Goal: Task Accomplishment & Management: Use online tool/utility

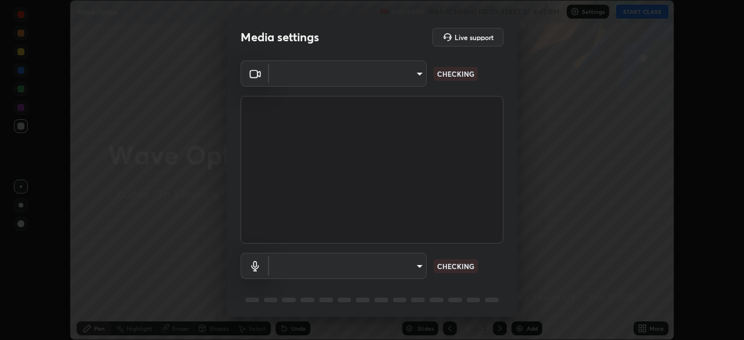
scroll to position [340, 744]
type input "1e49b53be58bf3658c32ba4c8e2538d2601885ca91182b01ba969948c87b8f29"
click at [340, 269] on body "Erase all Wave Optics Recording WAS SCHEDULED TO START AT 4:45 PM Settings STAR…" at bounding box center [372, 170] width 744 height 340
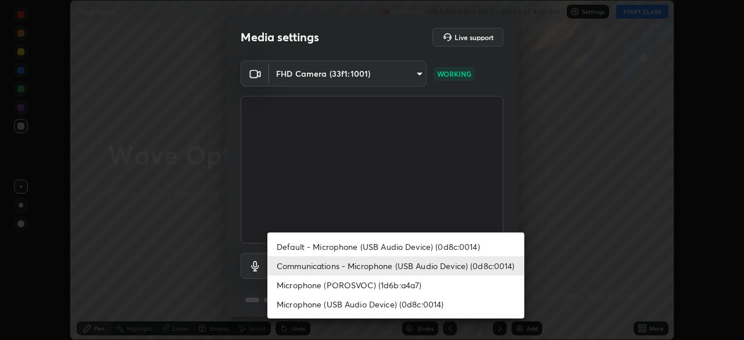
click at [314, 285] on li "Microphone (POROSVOC) (1d6b:a4a7)" at bounding box center [395, 285] width 257 height 19
type input "f32d8c3b204f8e9222a1978582ca186b5ce48eabea52737875809bb333023ea6"
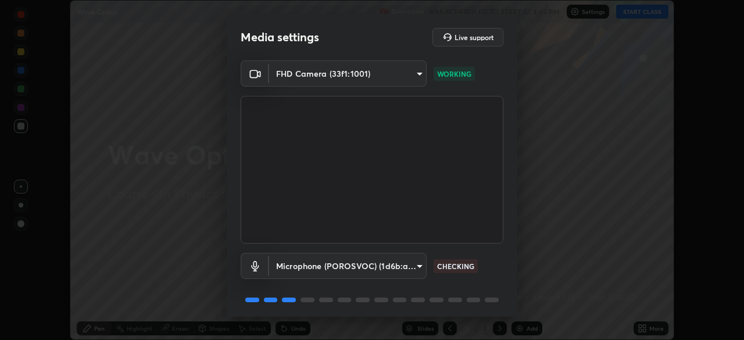
scroll to position [41, 0]
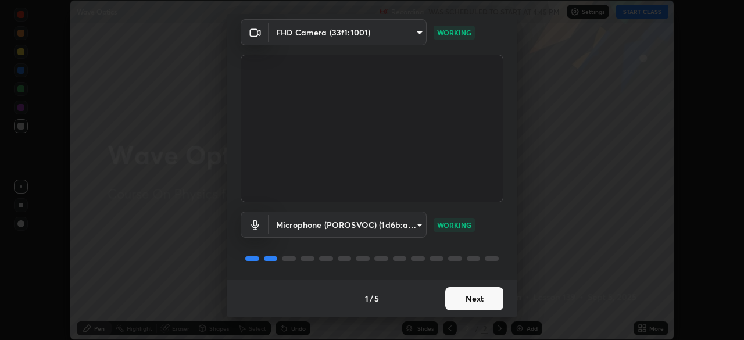
click at [458, 301] on button "Next" at bounding box center [474, 298] width 58 height 23
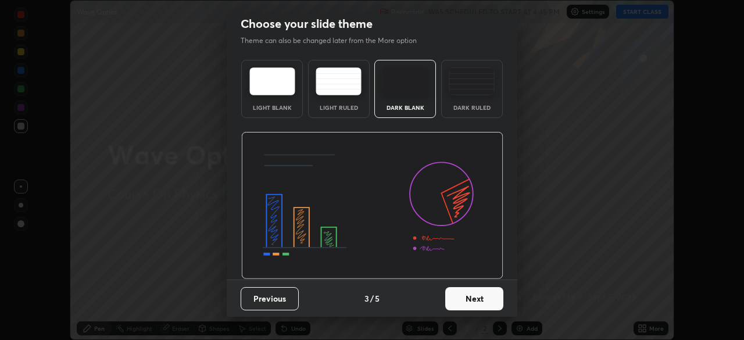
scroll to position [0, 0]
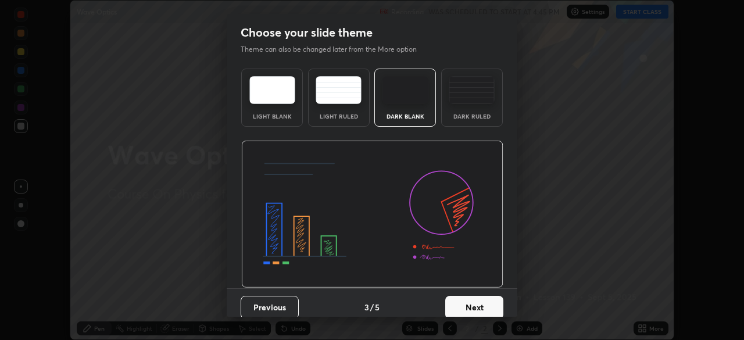
click at [466, 306] on button "Next" at bounding box center [474, 307] width 58 height 23
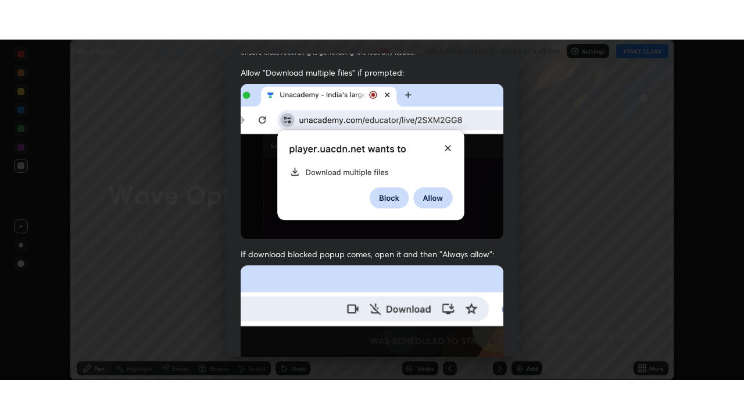
scroll to position [279, 0]
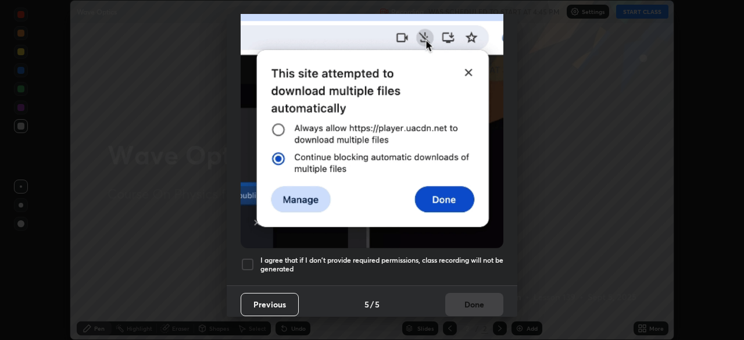
click at [251, 263] on div at bounding box center [248, 265] width 14 height 14
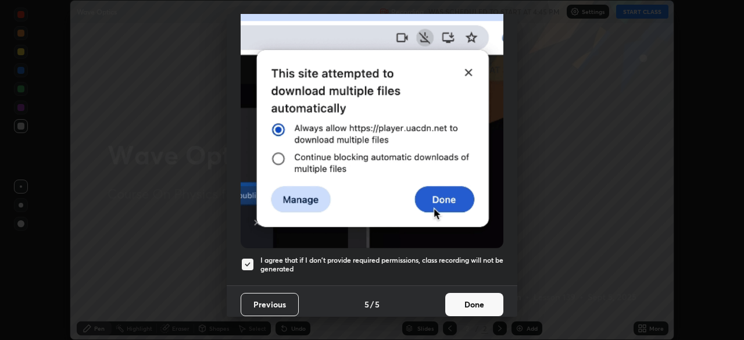
click at [458, 301] on button "Done" at bounding box center [474, 304] width 58 height 23
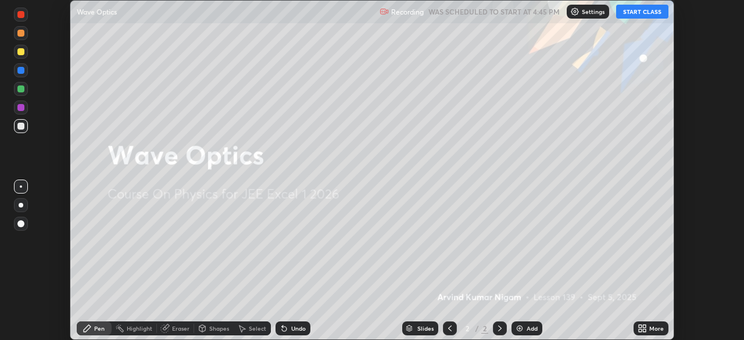
click at [644, 13] on button "START CLASS" at bounding box center [642, 12] width 52 height 14
click at [651, 326] on div "More" at bounding box center [657, 329] width 15 height 6
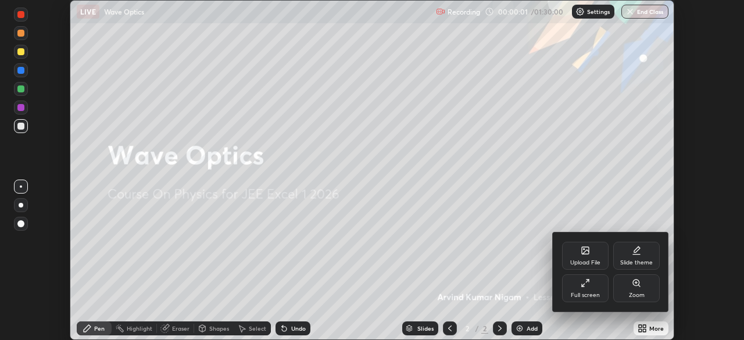
click at [598, 288] on div "Full screen" at bounding box center [585, 288] width 47 height 28
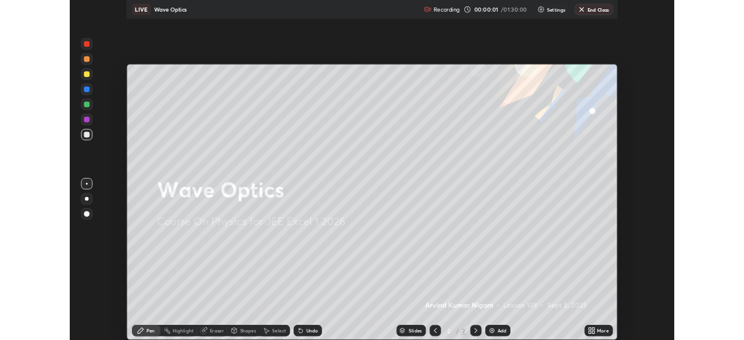
scroll to position [419, 744]
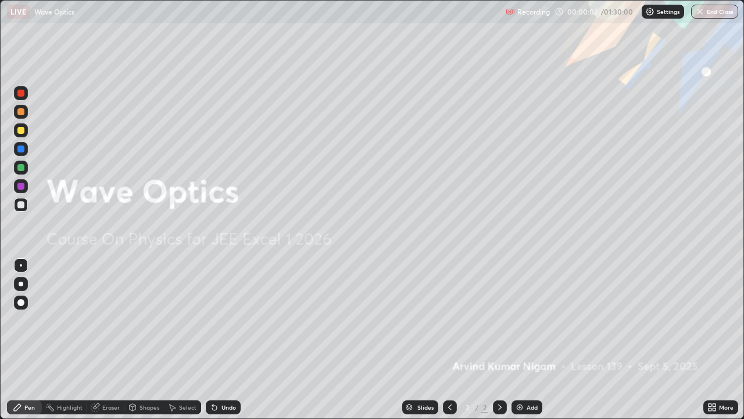
click at [520, 340] on img at bounding box center [519, 406] width 9 height 9
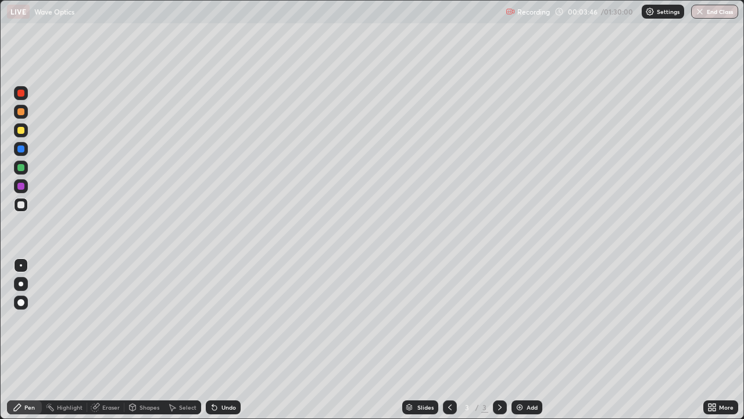
click at [23, 207] on div at bounding box center [20, 204] width 7 height 7
click at [222, 340] on div "Undo" at bounding box center [229, 407] width 15 height 6
click at [223, 340] on div "Undo" at bounding box center [229, 407] width 15 height 6
click at [222, 340] on div "Undo" at bounding box center [229, 407] width 15 height 6
click at [218, 340] on div "Undo" at bounding box center [223, 407] width 35 height 14
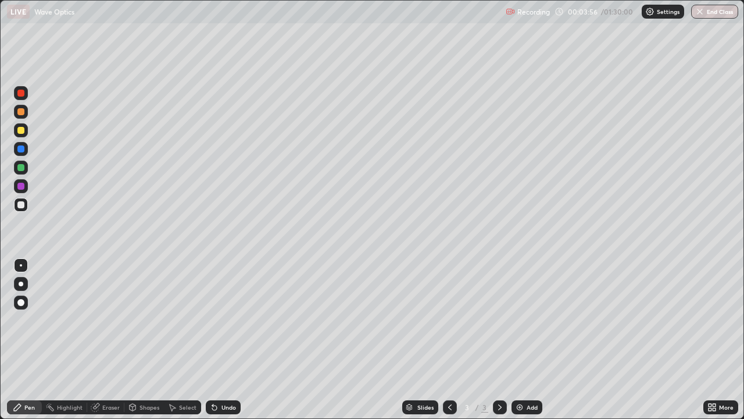
click at [222, 340] on div "Undo" at bounding box center [229, 407] width 15 height 6
click at [219, 340] on div "Undo" at bounding box center [223, 407] width 35 height 14
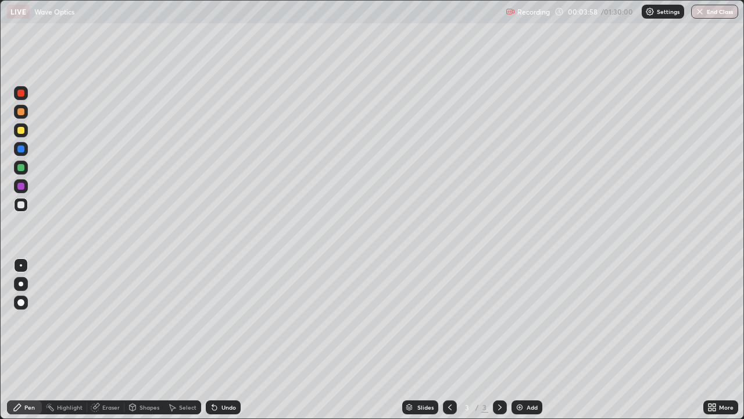
click at [212, 340] on icon at bounding box center [212, 404] width 1 height 1
click at [223, 340] on div "Undo" at bounding box center [229, 407] width 15 height 6
click at [222, 340] on div "Undo" at bounding box center [229, 407] width 15 height 6
click at [148, 340] on div "Shapes" at bounding box center [150, 407] width 20 height 6
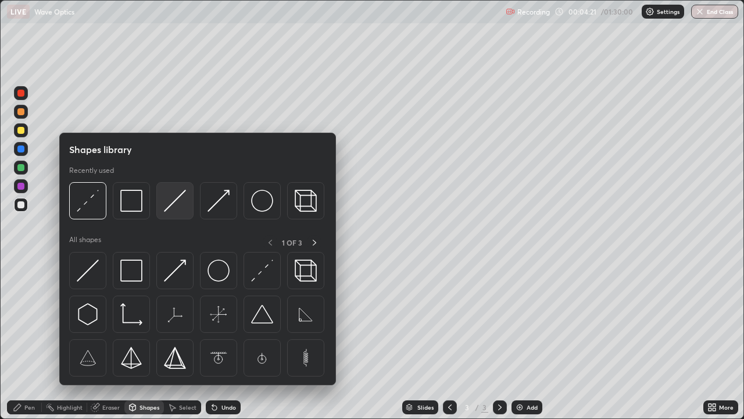
click at [171, 205] on img at bounding box center [175, 201] width 22 height 22
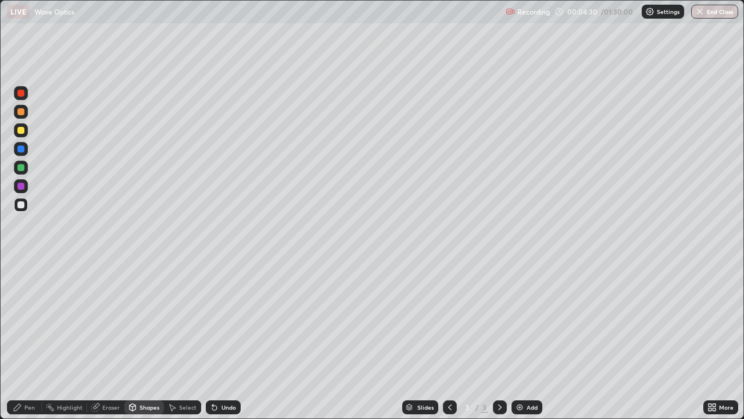
click at [33, 340] on div "Pen" at bounding box center [29, 407] width 10 height 6
click at [140, 340] on div "Shapes" at bounding box center [150, 407] width 20 height 6
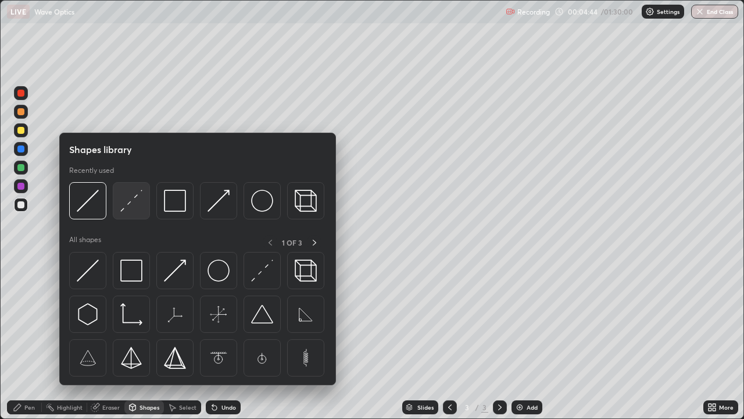
click at [118, 204] on div at bounding box center [131, 200] width 37 height 37
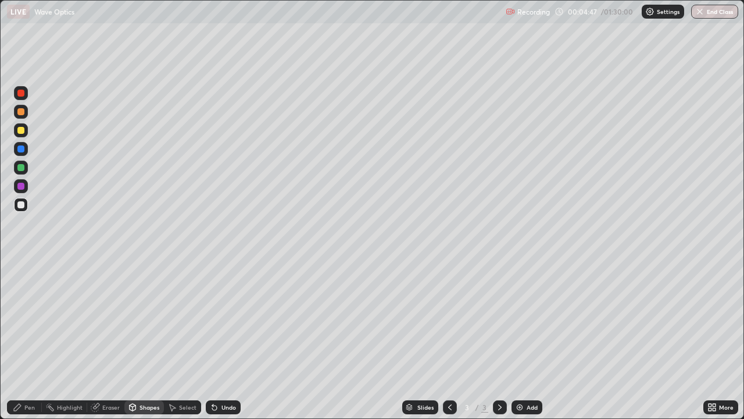
click at [22, 135] on div at bounding box center [21, 130] width 14 height 14
click at [135, 340] on icon at bounding box center [132, 406] width 9 height 9
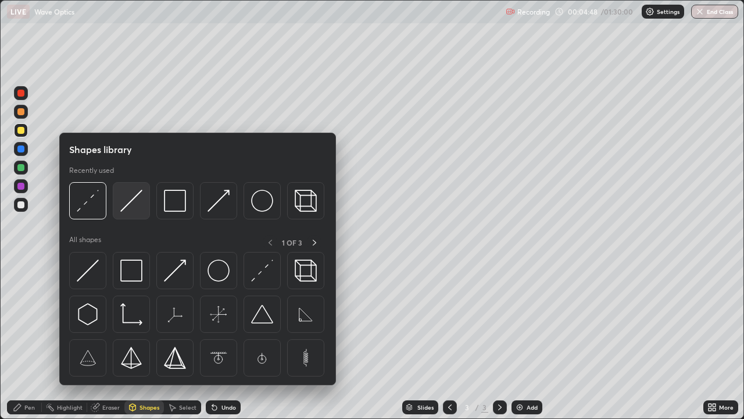
click at [124, 209] on img at bounding box center [131, 201] width 22 height 22
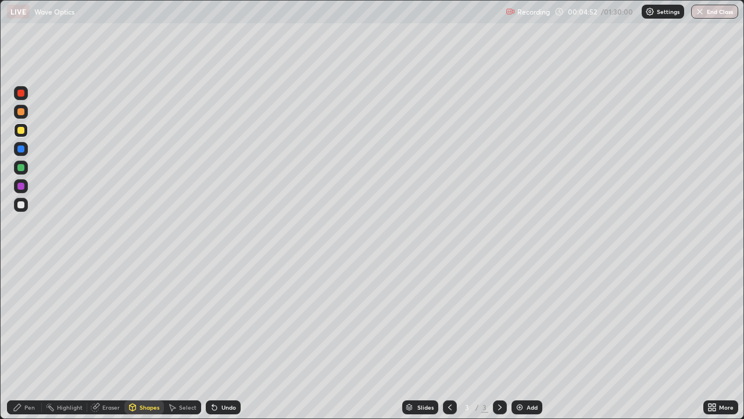
click at [213, 340] on icon at bounding box center [214, 407] width 5 height 5
click at [28, 340] on div "Pen" at bounding box center [29, 407] width 10 height 6
click at [21, 283] on div at bounding box center [21, 283] width 5 height 5
click at [137, 340] on div "Shapes" at bounding box center [144, 407] width 40 height 14
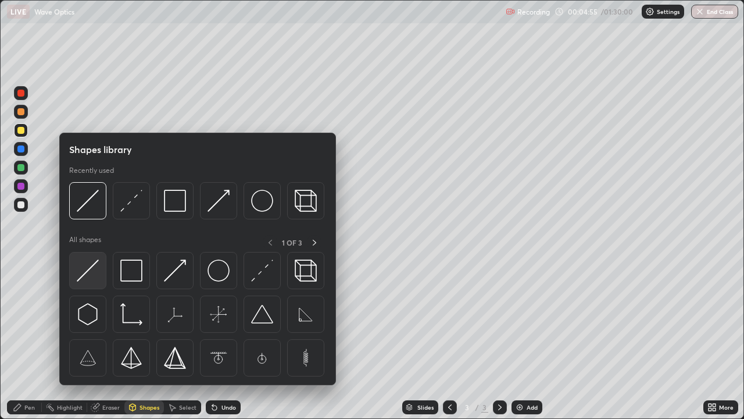
click at [90, 268] on img at bounding box center [88, 270] width 22 height 22
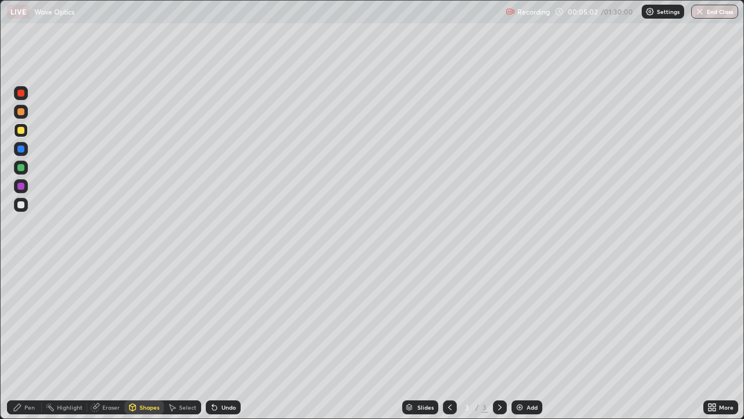
click at [150, 340] on div "Shapes" at bounding box center [150, 407] width 20 height 6
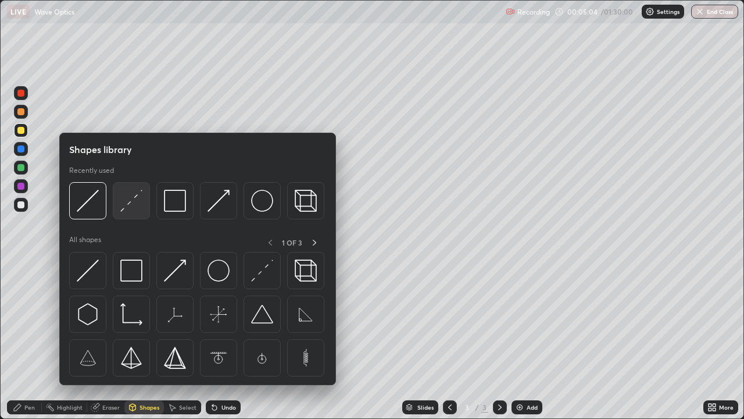
click at [126, 207] on img at bounding box center [131, 201] width 22 height 22
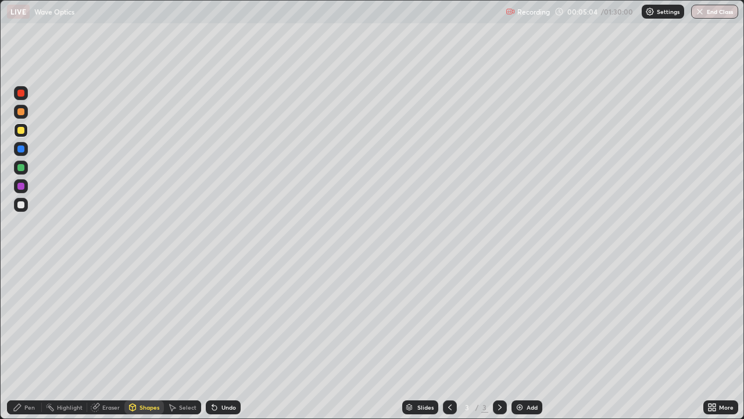
click at [27, 205] on div at bounding box center [21, 205] width 14 height 14
click at [37, 340] on div "Pen" at bounding box center [24, 407] width 35 height 14
click at [22, 271] on div at bounding box center [21, 265] width 14 height 14
click at [140, 340] on div "Shapes" at bounding box center [150, 407] width 20 height 6
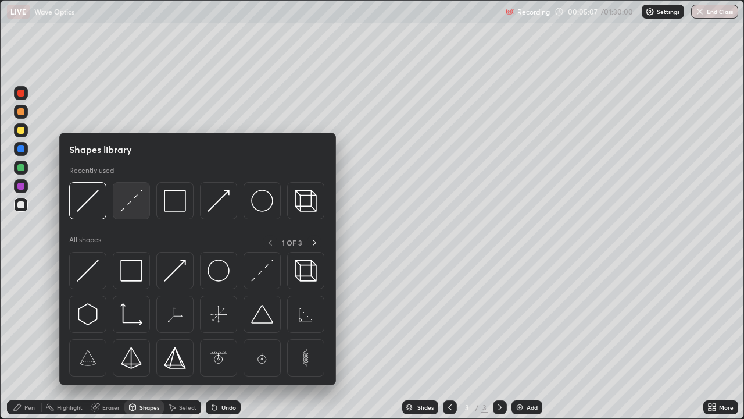
click at [122, 198] on img at bounding box center [131, 201] width 22 height 22
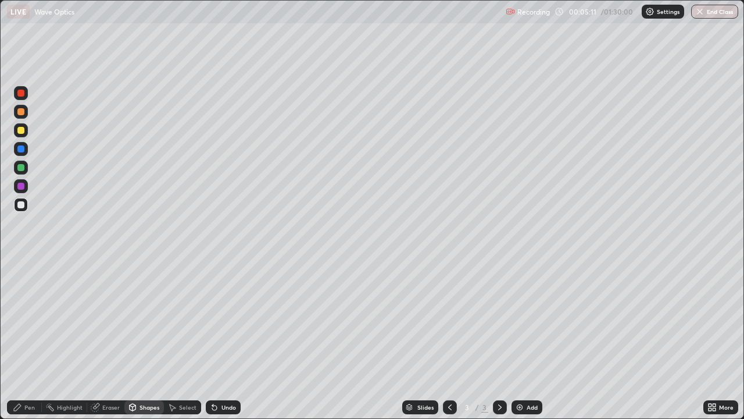
click at [225, 340] on div "Undo" at bounding box center [223, 407] width 35 height 14
click at [23, 131] on div at bounding box center [20, 130] width 7 height 7
click at [140, 340] on div "Shapes" at bounding box center [150, 407] width 20 height 6
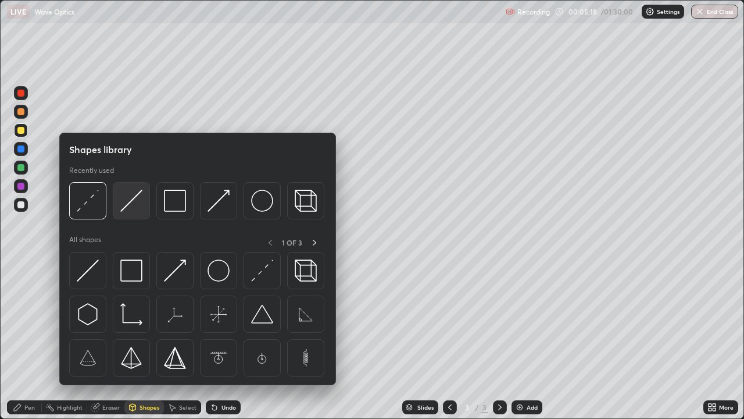
click at [122, 210] on img at bounding box center [131, 201] width 22 height 22
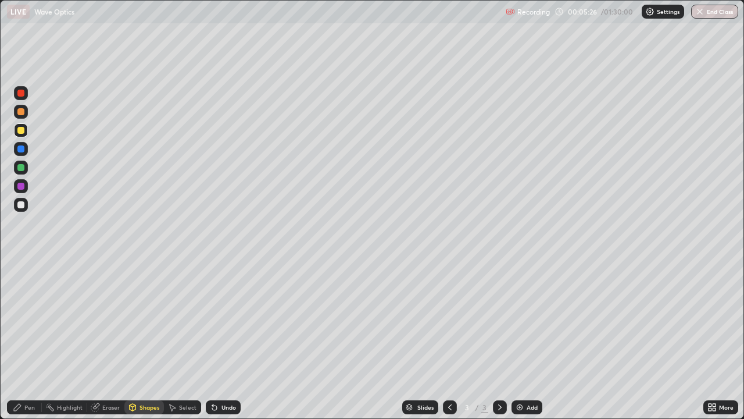
click at [228, 340] on div "Undo" at bounding box center [223, 407] width 35 height 14
click at [24, 149] on div at bounding box center [20, 148] width 7 height 7
click at [26, 340] on div "Pen" at bounding box center [29, 407] width 10 height 6
click at [527, 340] on div "Add" at bounding box center [532, 407] width 11 height 6
click at [22, 205] on div at bounding box center [20, 204] width 7 height 7
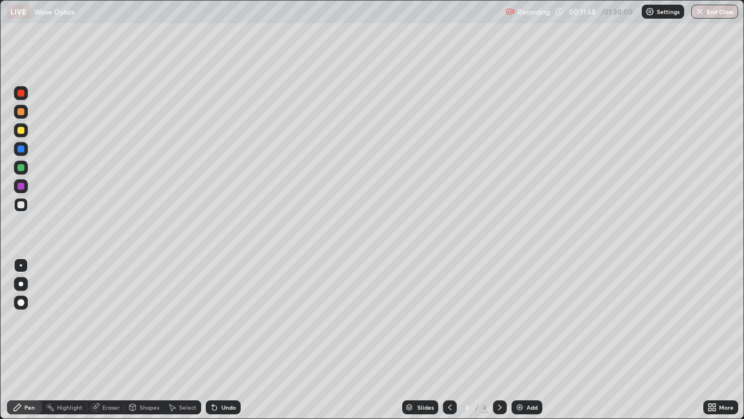
click at [448, 340] on icon at bounding box center [449, 406] width 9 height 9
click at [499, 340] on icon at bounding box center [499, 406] width 9 height 9
click at [144, 340] on div "Shapes" at bounding box center [150, 407] width 20 height 6
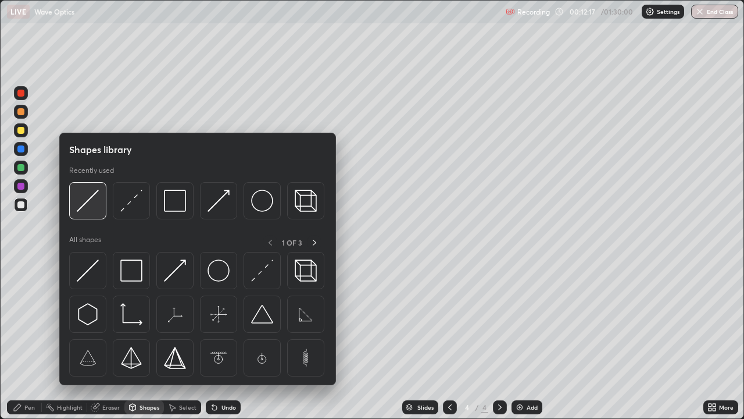
click at [86, 204] on img at bounding box center [88, 201] width 22 height 22
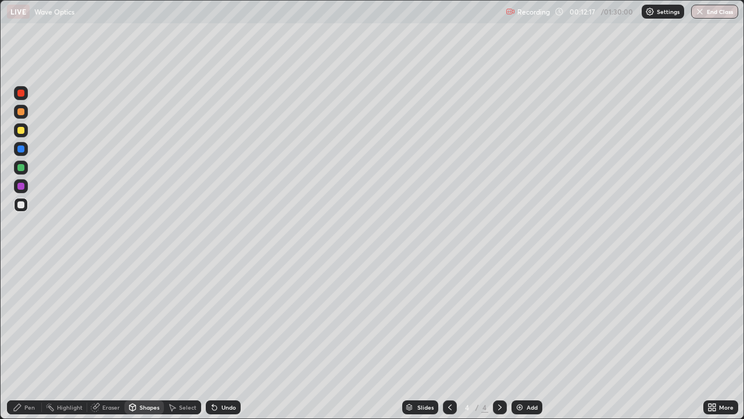
click at [23, 205] on div at bounding box center [20, 204] width 7 height 7
click at [23, 133] on div at bounding box center [20, 130] width 7 height 7
click at [26, 340] on div "Pen" at bounding box center [29, 407] width 10 height 6
click at [22, 206] on div at bounding box center [20, 204] width 7 height 7
click at [149, 340] on div "Shapes" at bounding box center [150, 407] width 20 height 6
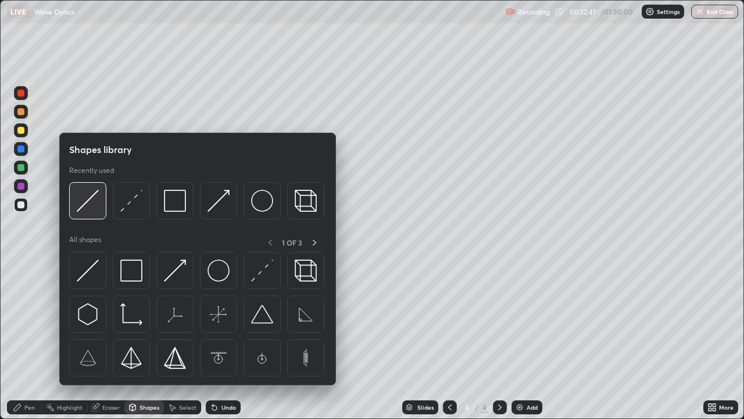
click at [89, 200] on img at bounding box center [88, 201] width 22 height 22
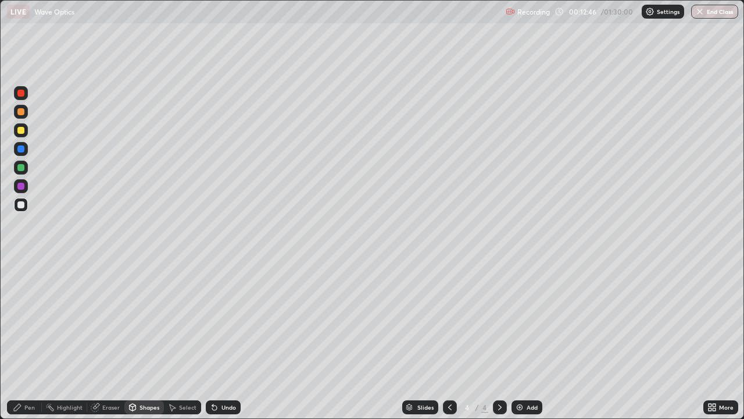
click at [29, 340] on div "Pen" at bounding box center [29, 407] width 10 height 6
click at [137, 340] on div "Shapes" at bounding box center [144, 407] width 40 height 14
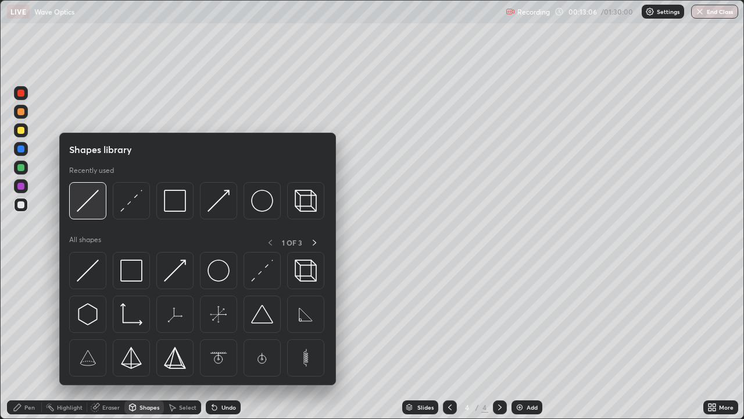
click at [87, 205] on img at bounding box center [88, 201] width 22 height 22
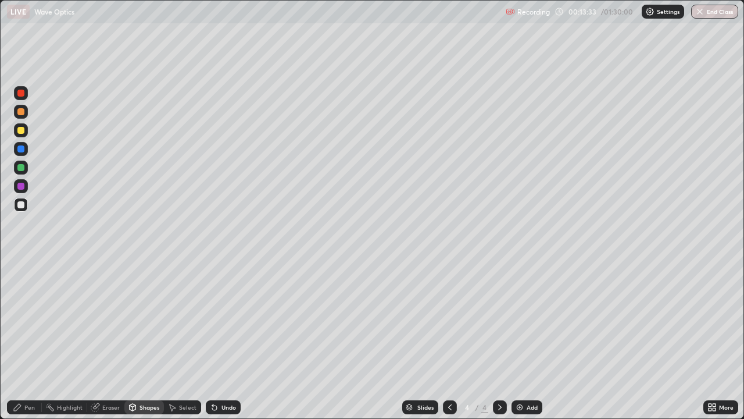
click at [20, 205] on div at bounding box center [20, 204] width 7 height 7
click at [33, 340] on div "Pen" at bounding box center [29, 407] width 10 height 6
click at [213, 340] on icon at bounding box center [214, 407] width 5 height 5
click at [136, 340] on icon at bounding box center [132, 406] width 9 height 9
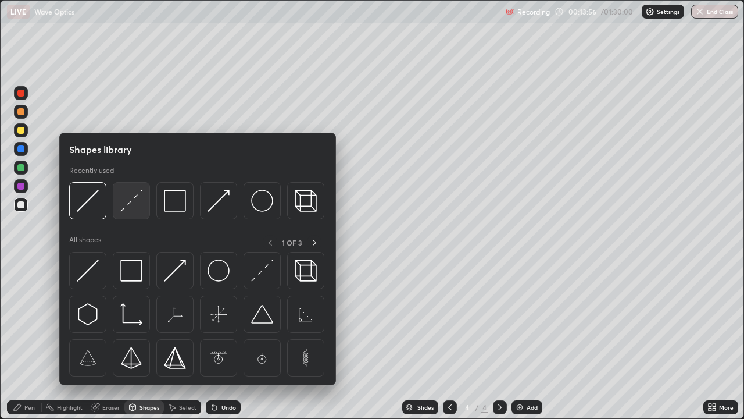
click at [121, 208] on img at bounding box center [131, 201] width 22 height 22
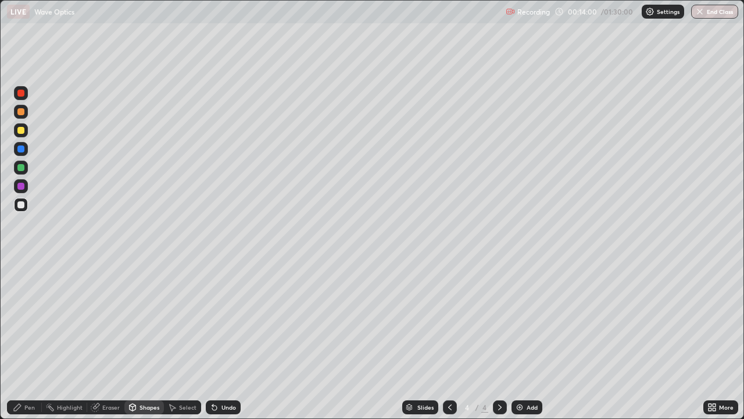
click at [25, 340] on div "Pen" at bounding box center [29, 407] width 10 height 6
click at [219, 340] on div "Undo" at bounding box center [223, 407] width 35 height 14
click at [133, 340] on icon at bounding box center [133, 408] width 0 height 4
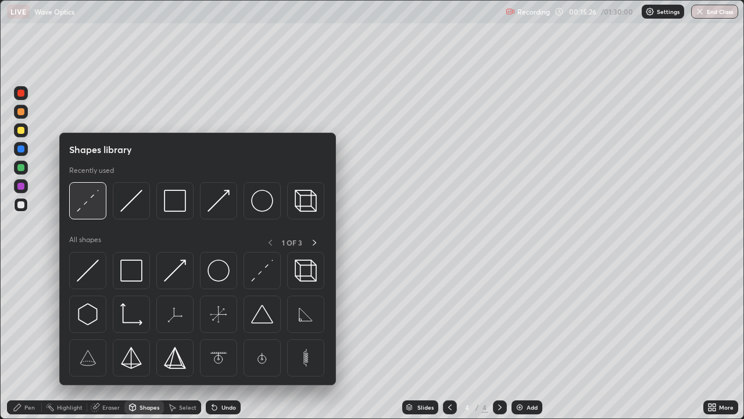
click at [85, 209] on img at bounding box center [88, 201] width 22 height 22
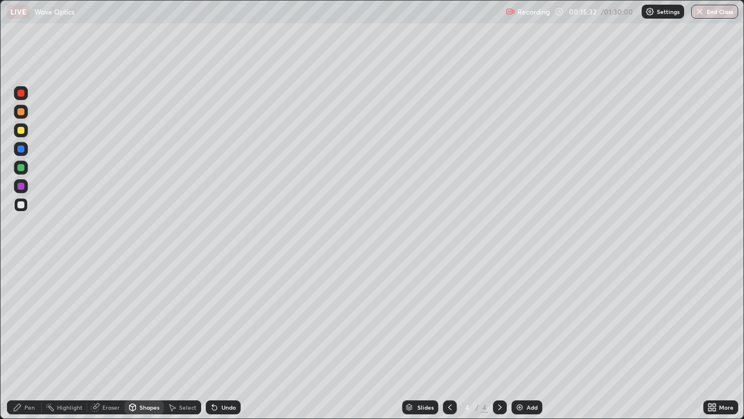
click at [18, 340] on icon at bounding box center [17, 406] width 9 height 9
click at [230, 340] on div "Undo" at bounding box center [223, 407] width 35 height 14
click at [23, 151] on div at bounding box center [20, 148] width 7 height 7
click at [140, 340] on div "Shapes" at bounding box center [150, 407] width 20 height 6
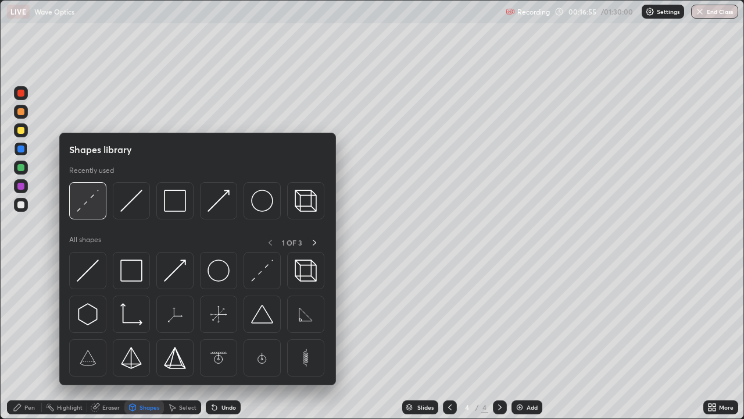
click at [76, 210] on div at bounding box center [87, 200] width 37 height 37
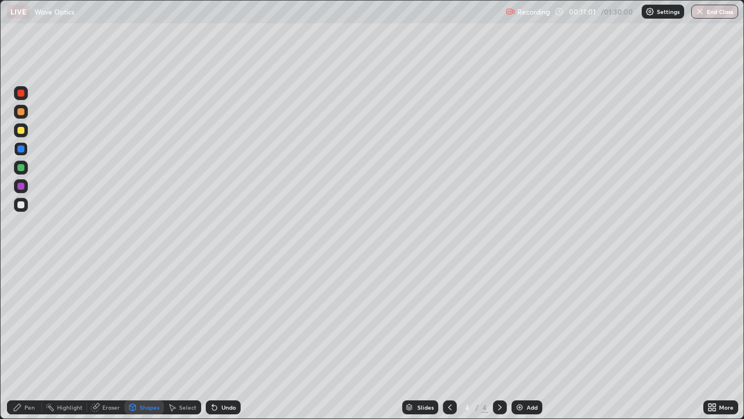
click at [23, 340] on div "Pen" at bounding box center [24, 407] width 35 height 14
click at [23, 205] on div at bounding box center [20, 204] width 7 height 7
click at [22, 130] on div at bounding box center [20, 130] width 7 height 7
click at [515, 340] on img at bounding box center [519, 406] width 9 height 9
click at [22, 131] on div at bounding box center [20, 130] width 7 height 7
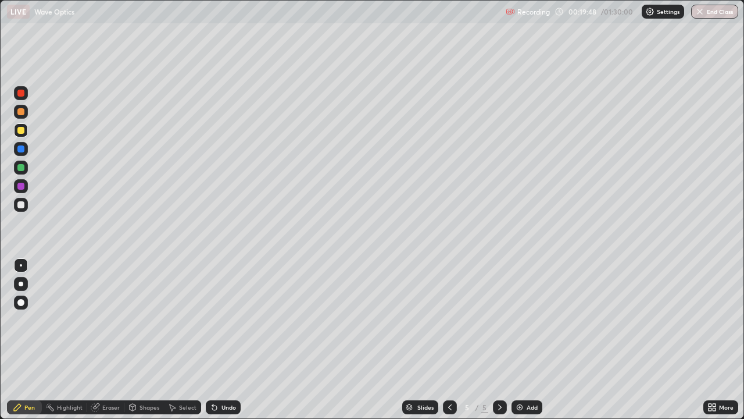
click at [447, 340] on div at bounding box center [450, 406] width 14 height 23
click at [109, 340] on div "Eraser" at bounding box center [110, 407] width 17 height 6
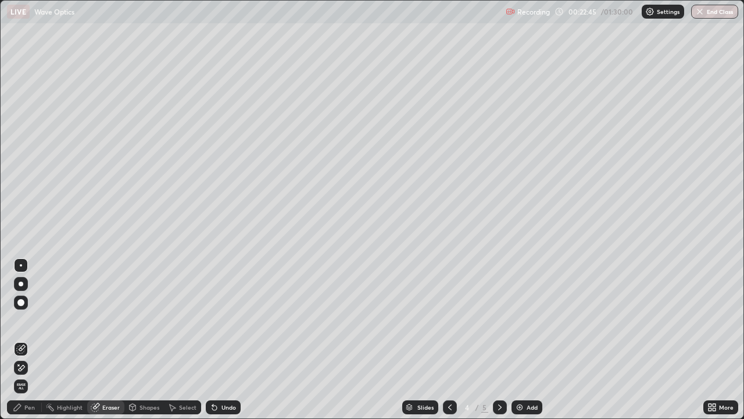
click at [30, 340] on div "Pen" at bounding box center [29, 407] width 10 height 6
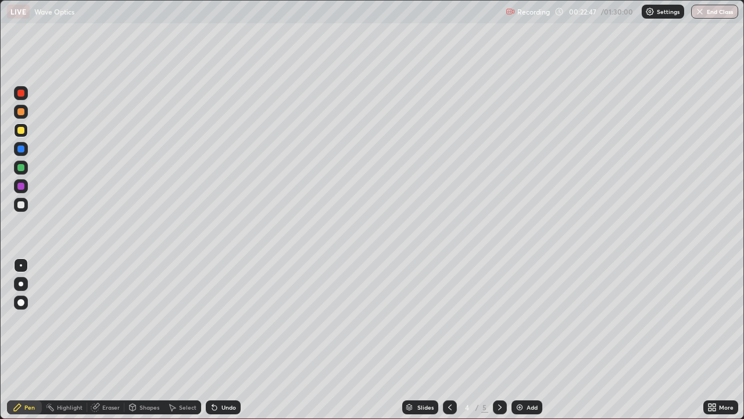
click at [27, 205] on div at bounding box center [21, 205] width 14 height 14
click at [22, 170] on div at bounding box center [20, 167] width 7 height 7
click at [222, 340] on div "Undo" at bounding box center [229, 407] width 15 height 6
click at [232, 340] on div "Undo" at bounding box center [229, 407] width 15 height 6
click at [517, 340] on img at bounding box center [519, 406] width 9 height 9
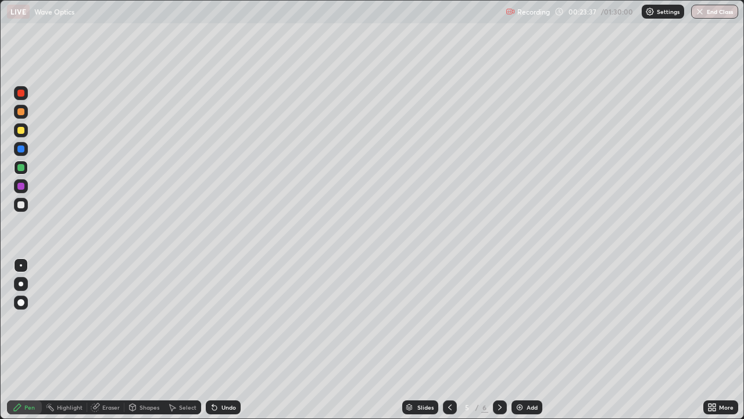
click at [22, 201] on div at bounding box center [20, 204] width 7 height 7
click at [229, 340] on div "Undo" at bounding box center [229, 407] width 15 height 6
click at [227, 340] on div "Undo" at bounding box center [229, 407] width 15 height 6
click at [23, 129] on div at bounding box center [20, 130] width 7 height 7
click at [498, 340] on icon at bounding box center [499, 406] width 9 height 9
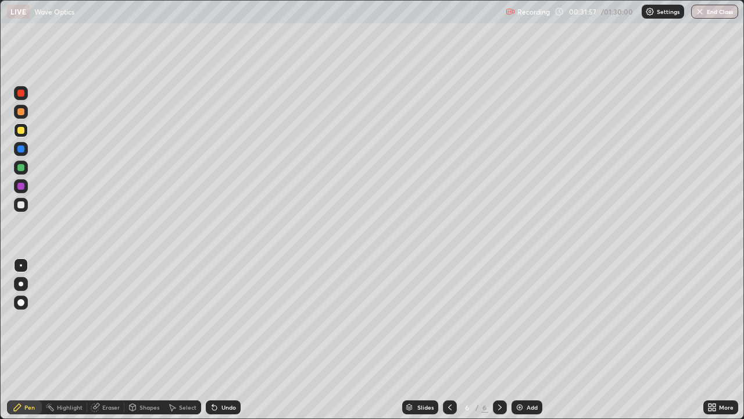
click at [533, 340] on div "Add" at bounding box center [532, 407] width 11 height 6
click at [141, 340] on div "Shapes" at bounding box center [150, 407] width 20 height 6
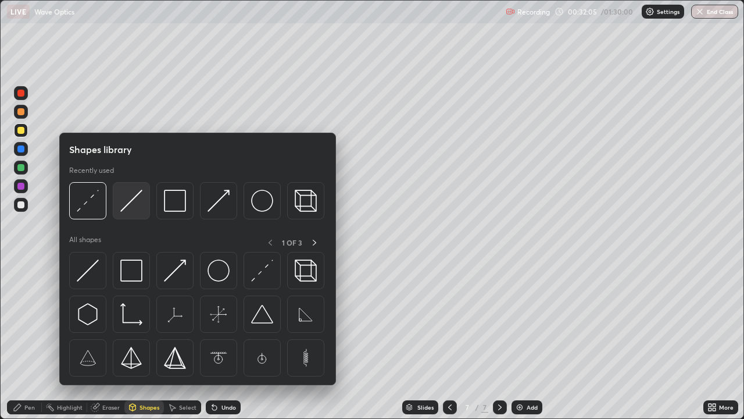
click at [124, 206] on img at bounding box center [131, 201] width 22 height 22
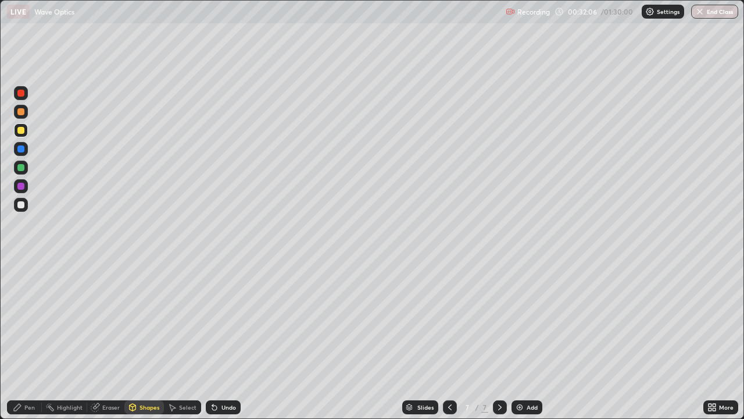
click at [26, 206] on div at bounding box center [21, 205] width 14 height 14
click at [31, 340] on div "Pen" at bounding box center [29, 407] width 10 height 6
click at [137, 340] on div "Shapes" at bounding box center [144, 407] width 40 height 14
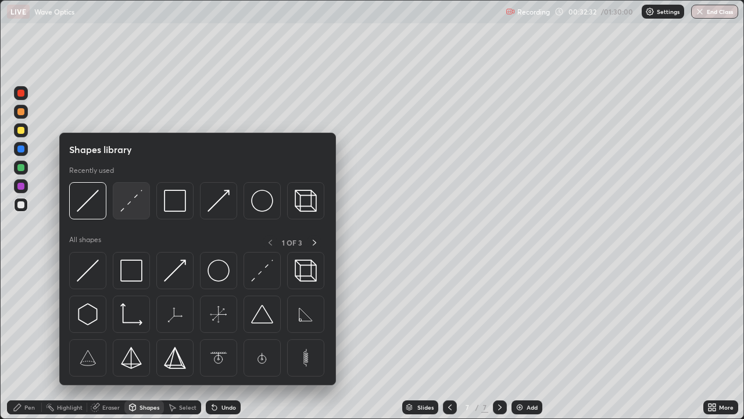
click at [123, 209] on img at bounding box center [131, 201] width 22 height 22
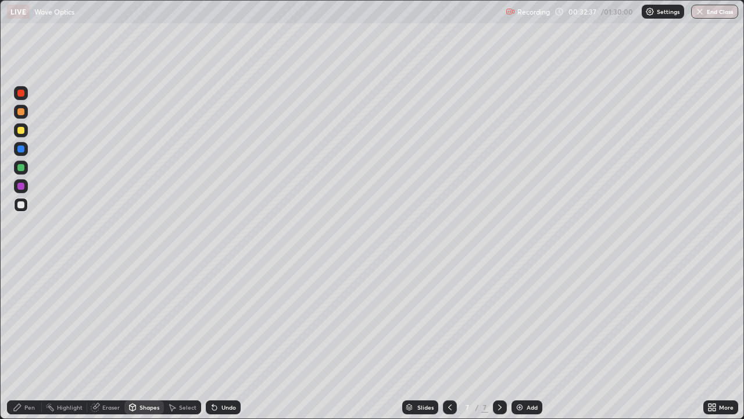
click at [30, 340] on div "Pen" at bounding box center [29, 407] width 10 height 6
click at [227, 340] on div "Undo" at bounding box center [229, 407] width 15 height 6
click at [142, 340] on div "Shapes" at bounding box center [150, 407] width 20 height 6
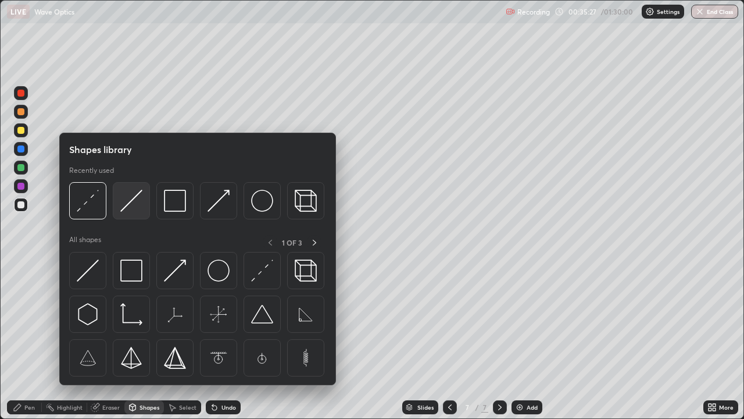
click at [124, 206] on img at bounding box center [131, 201] width 22 height 22
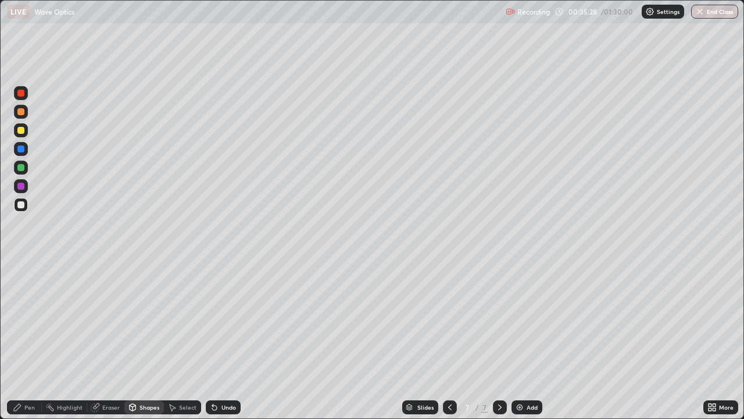
click at [24, 132] on div at bounding box center [20, 130] width 7 height 7
click at [218, 340] on div "Undo" at bounding box center [223, 407] width 35 height 14
click at [143, 340] on div "Shapes" at bounding box center [150, 407] width 20 height 6
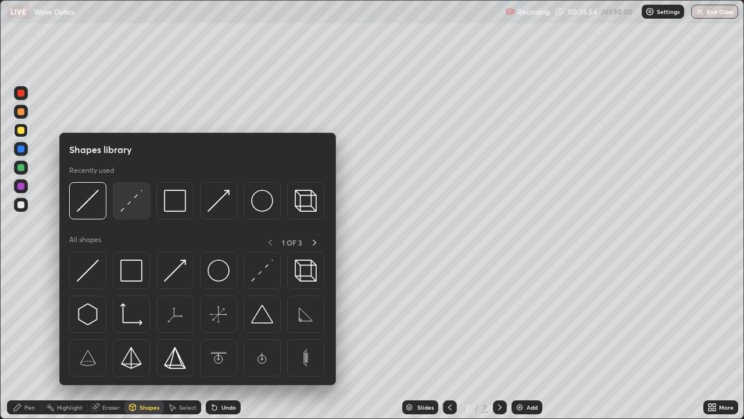
click at [125, 209] on img at bounding box center [131, 201] width 22 height 22
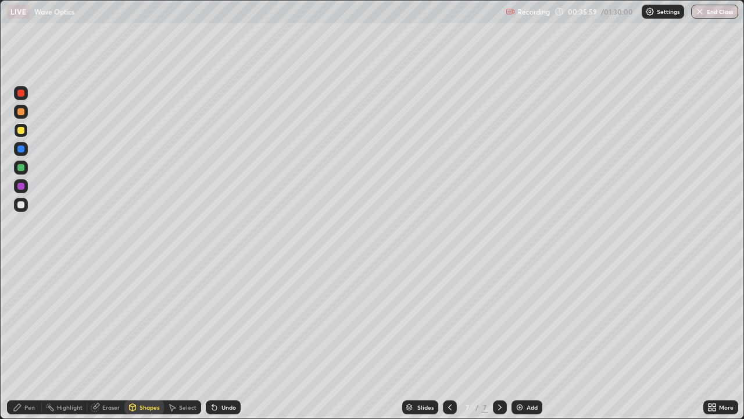
click at [27, 340] on div "Pen" at bounding box center [29, 407] width 10 height 6
click at [141, 340] on div "Shapes" at bounding box center [150, 407] width 20 height 6
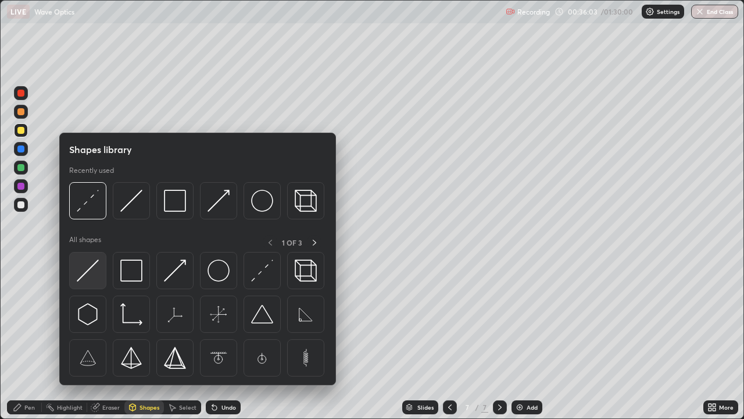
click at [92, 265] on img at bounding box center [88, 270] width 22 height 22
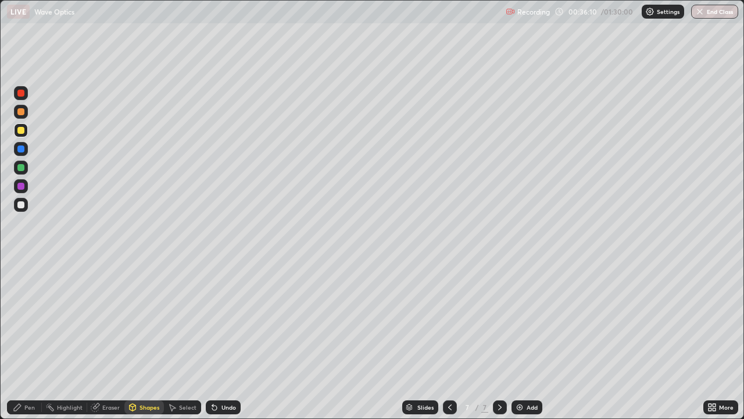
click at [26, 340] on div "Pen" at bounding box center [29, 407] width 10 height 6
click at [222, 340] on div "Undo" at bounding box center [229, 407] width 15 height 6
click at [149, 340] on div "Shapes" at bounding box center [150, 407] width 20 height 6
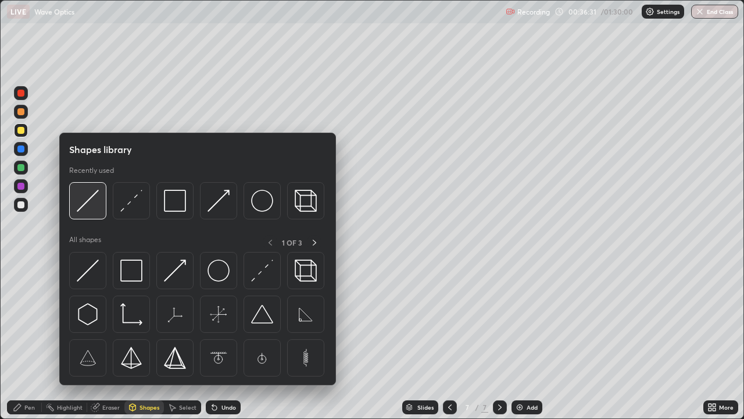
click at [85, 209] on img at bounding box center [88, 201] width 22 height 22
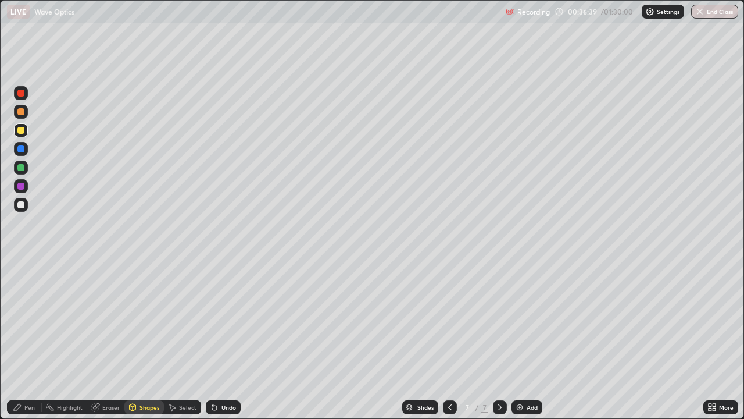
click at [31, 340] on div "Pen" at bounding box center [29, 407] width 10 height 6
click at [22, 148] on div at bounding box center [20, 148] width 7 height 7
click at [231, 340] on div "Undo" at bounding box center [229, 407] width 15 height 6
click at [226, 340] on div "Undo" at bounding box center [229, 407] width 15 height 6
click at [25, 111] on div at bounding box center [21, 112] width 14 height 14
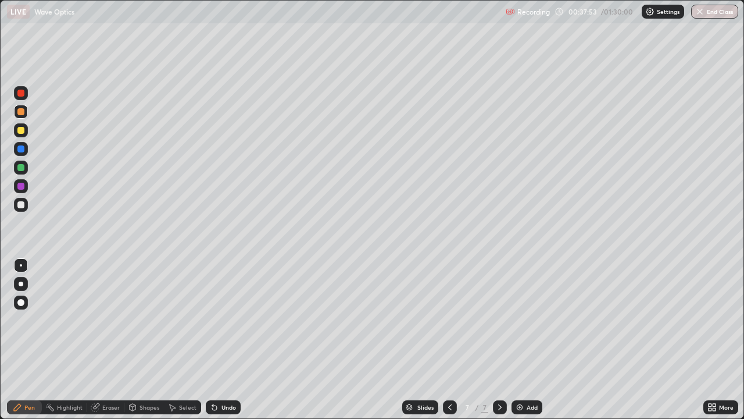
click at [26, 205] on div at bounding box center [21, 205] width 14 height 14
click at [230, 340] on div "Undo" at bounding box center [229, 407] width 15 height 6
click at [178, 340] on div "Select" at bounding box center [182, 407] width 37 height 14
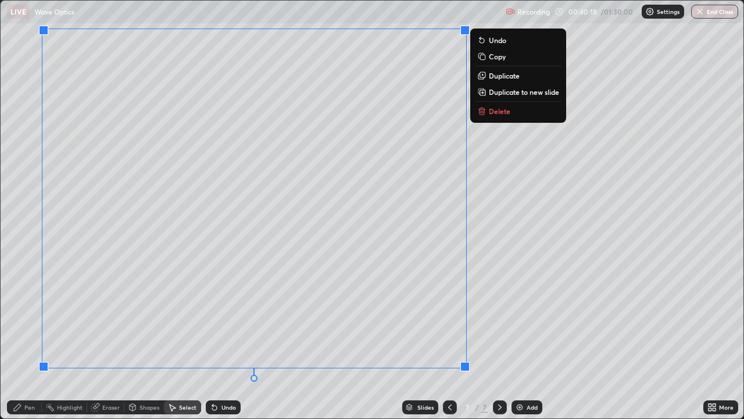
click at [507, 92] on p "Duplicate to new slide" at bounding box center [524, 91] width 70 height 9
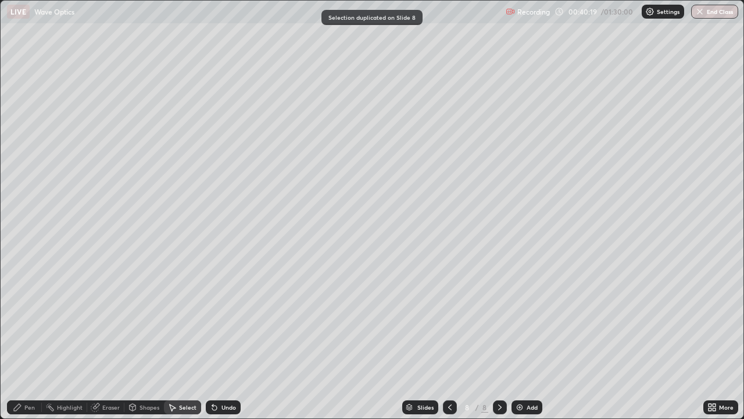
click at [113, 340] on div "Eraser" at bounding box center [105, 407] width 37 height 14
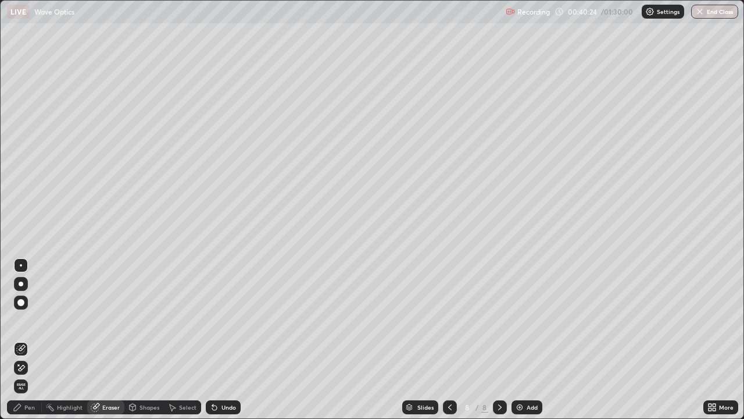
click at [710, 340] on icon at bounding box center [710, 405] width 3 height 3
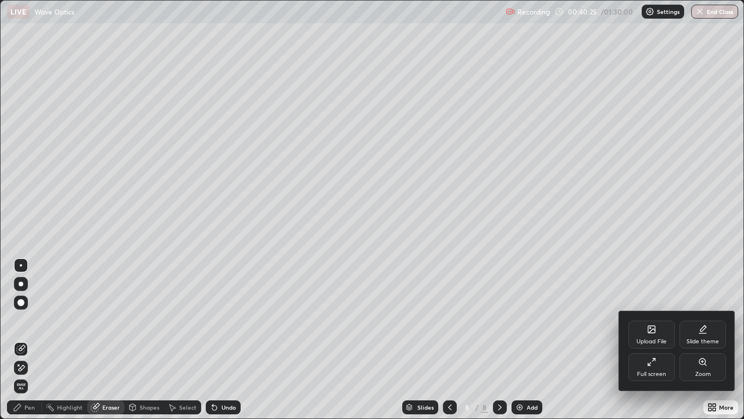
click at [659, 340] on div "Full screen" at bounding box center [652, 367] width 47 height 28
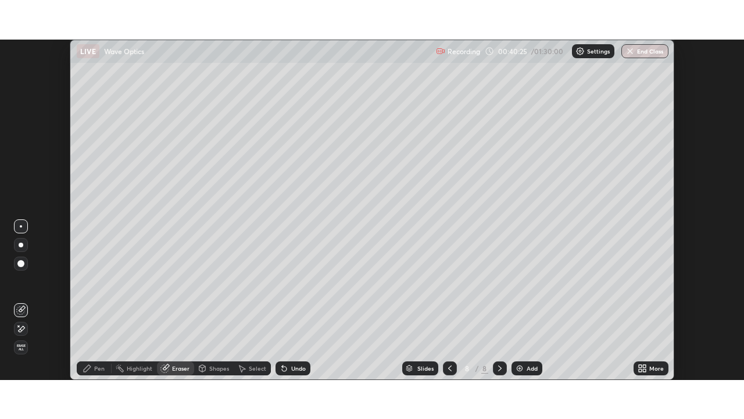
scroll to position [57808, 57403]
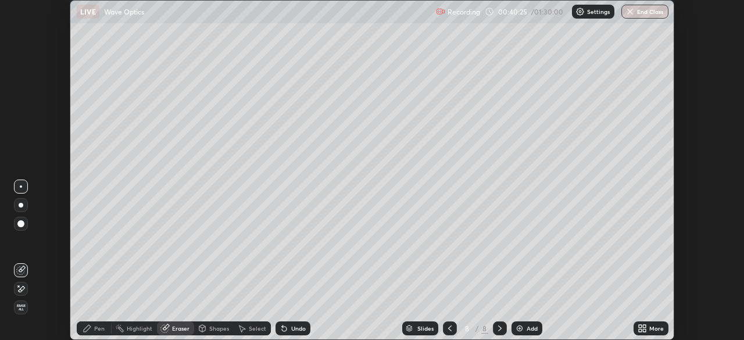
click at [640, 326] on icon at bounding box center [640, 326] width 3 height 3
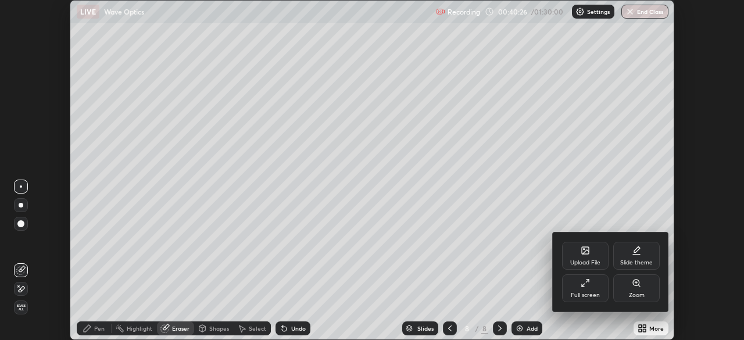
click at [591, 292] on div "Full screen" at bounding box center [585, 295] width 29 height 6
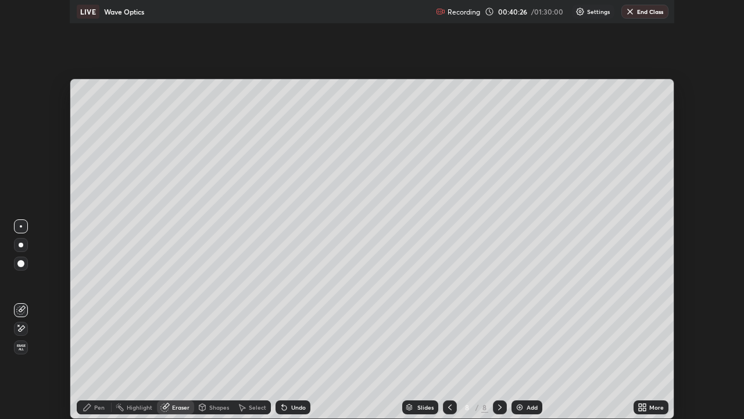
scroll to position [419, 744]
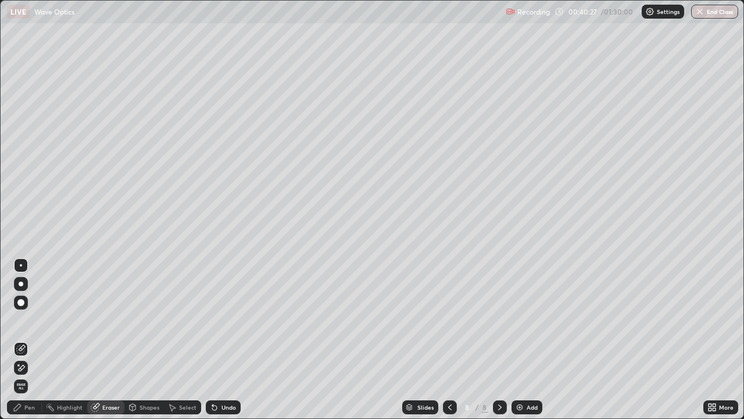
click at [31, 340] on div "Pen" at bounding box center [29, 407] width 10 height 6
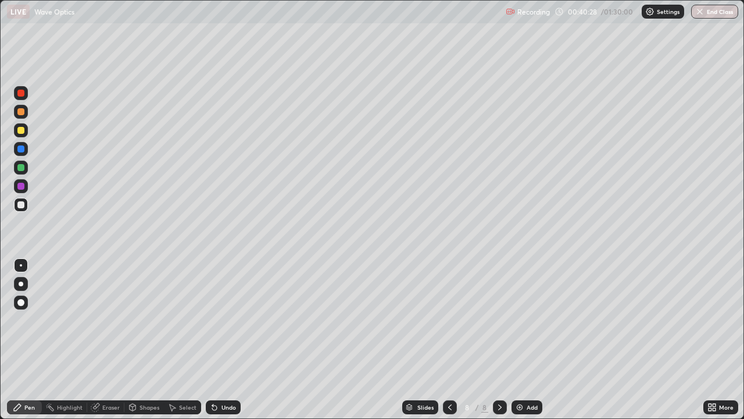
click at [20, 129] on div at bounding box center [20, 130] width 7 height 7
click at [462, 340] on div "8" at bounding box center [468, 407] width 12 height 7
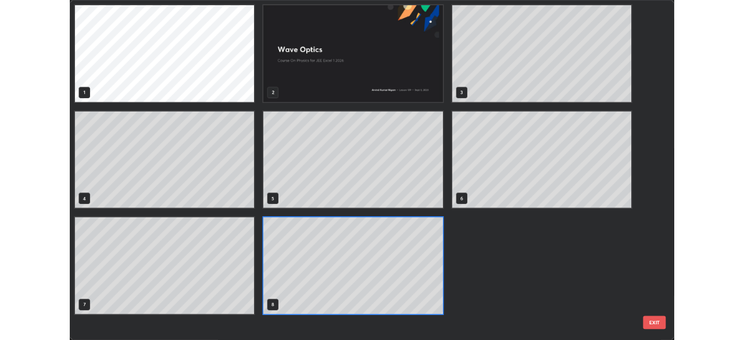
scroll to position [414, 737]
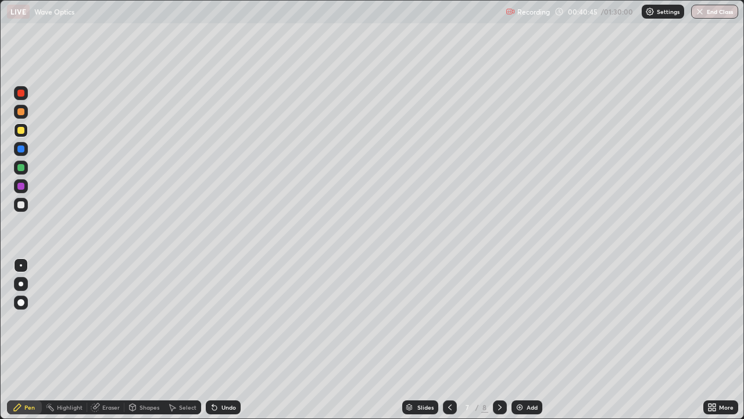
click at [499, 340] on icon at bounding box center [499, 406] width 9 height 9
click at [144, 340] on div "Shapes" at bounding box center [150, 407] width 20 height 6
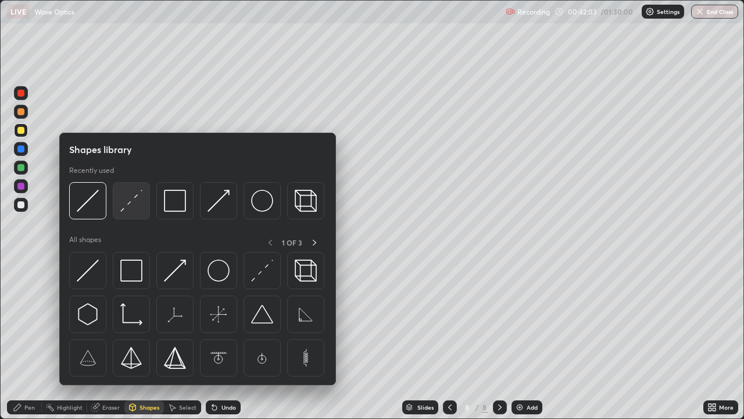
click at [123, 208] on img at bounding box center [131, 201] width 22 height 22
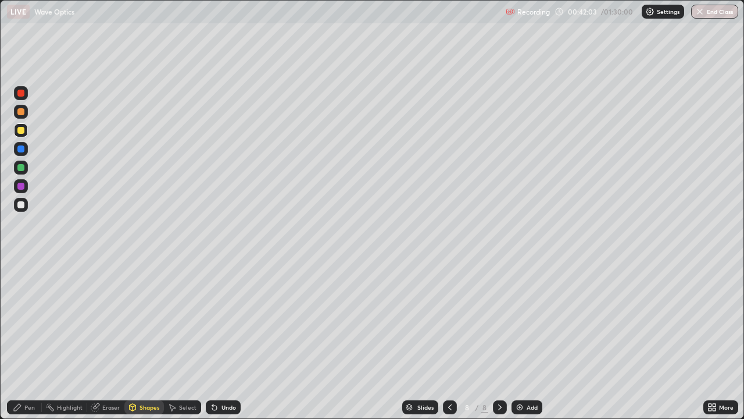
click at [25, 204] on div at bounding box center [21, 205] width 14 height 14
click at [26, 340] on div "Pen" at bounding box center [29, 407] width 10 height 6
click at [225, 340] on div "Undo" at bounding box center [229, 407] width 15 height 6
click at [229, 340] on div "Undo" at bounding box center [223, 407] width 35 height 14
click at [227, 340] on div "Undo" at bounding box center [223, 407] width 35 height 14
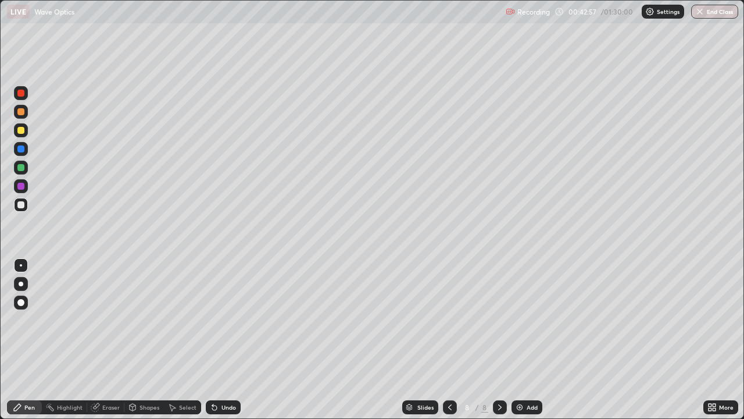
click at [227, 340] on div "Undo" at bounding box center [229, 407] width 15 height 6
click at [229, 340] on div "Undo" at bounding box center [223, 407] width 35 height 14
click at [230, 340] on div "Undo" at bounding box center [223, 407] width 35 height 14
click at [231, 340] on div "Undo" at bounding box center [223, 407] width 35 height 14
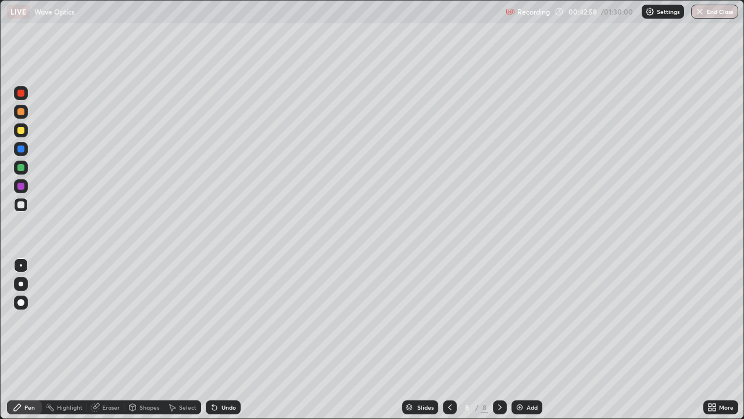
click at [232, 340] on div "Undo" at bounding box center [223, 407] width 35 height 14
click at [232, 340] on div "Undo" at bounding box center [229, 407] width 15 height 6
click at [230, 340] on div "Undo" at bounding box center [229, 407] width 15 height 6
click at [231, 340] on div "Undo" at bounding box center [223, 407] width 35 height 14
click at [233, 340] on div "Undo" at bounding box center [229, 407] width 15 height 6
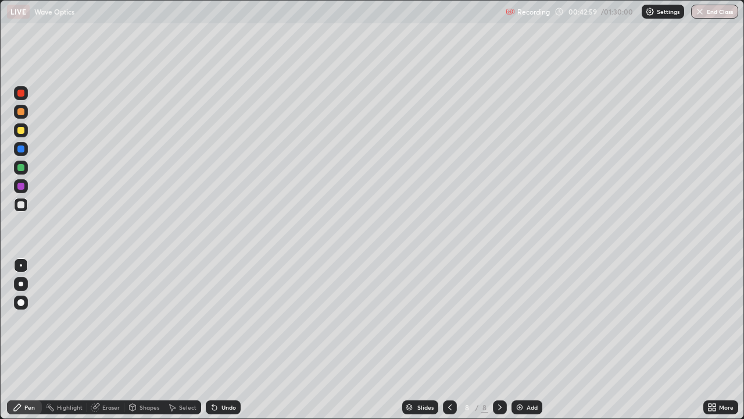
click at [234, 340] on div "Undo" at bounding box center [223, 407] width 35 height 14
click at [233, 340] on div "Undo" at bounding box center [223, 407] width 35 height 14
click at [451, 340] on icon at bounding box center [449, 406] width 9 height 9
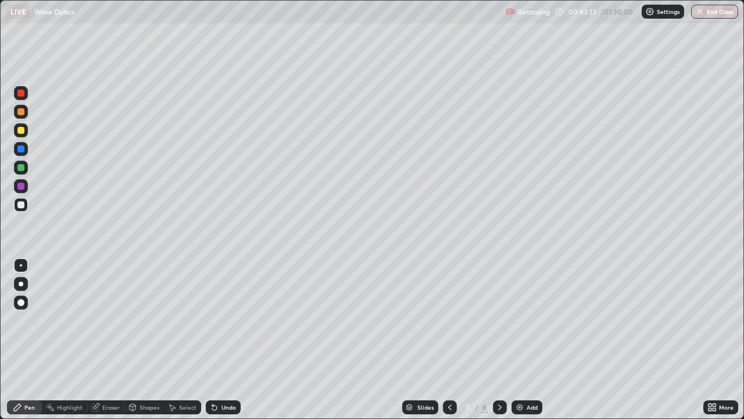
click at [498, 340] on icon at bounding box center [499, 406] width 9 height 9
click at [522, 340] on img at bounding box center [519, 406] width 9 height 9
click at [22, 130] on div at bounding box center [20, 130] width 7 height 7
click at [448, 340] on icon at bounding box center [449, 406] width 9 height 9
click at [449, 340] on div at bounding box center [450, 407] width 14 height 14
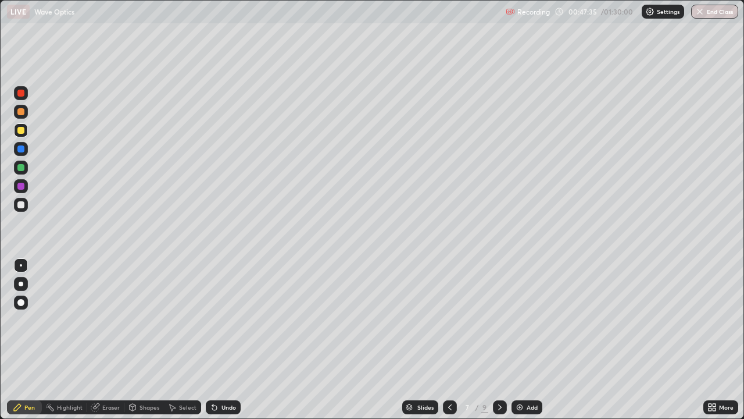
click at [497, 340] on icon at bounding box center [499, 406] width 9 height 9
click at [494, 340] on div at bounding box center [500, 407] width 14 height 14
click at [523, 340] on img at bounding box center [519, 406] width 9 height 9
click at [26, 206] on div at bounding box center [21, 205] width 14 height 14
click at [145, 340] on div "Shapes" at bounding box center [150, 407] width 20 height 6
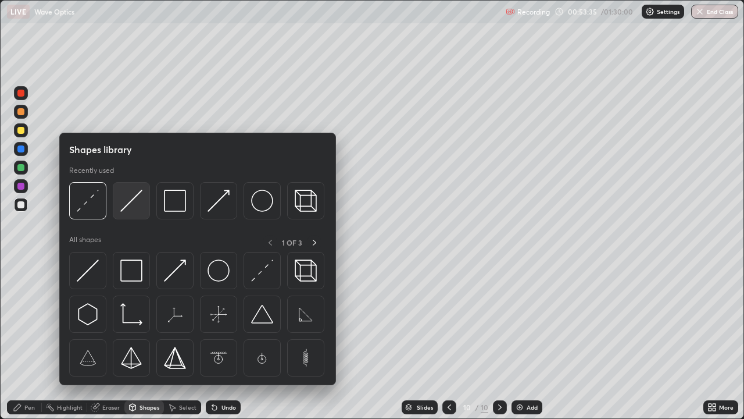
click at [124, 208] on img at bounding box center [131, 201] width 22 height 22
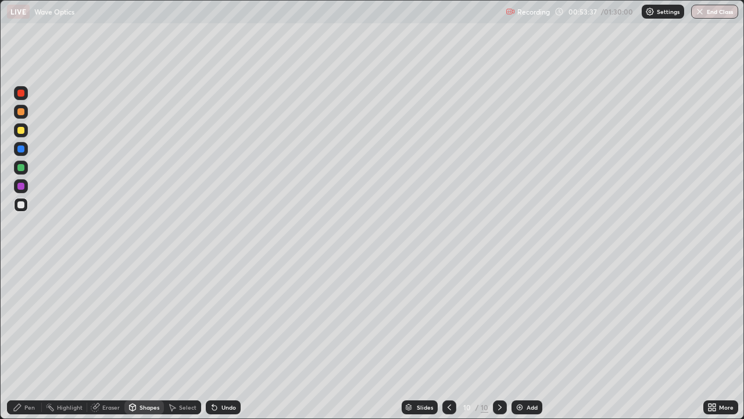
click at [150, 340] on div "Shapes" at bounding box center [150, 407] width 20 height 6
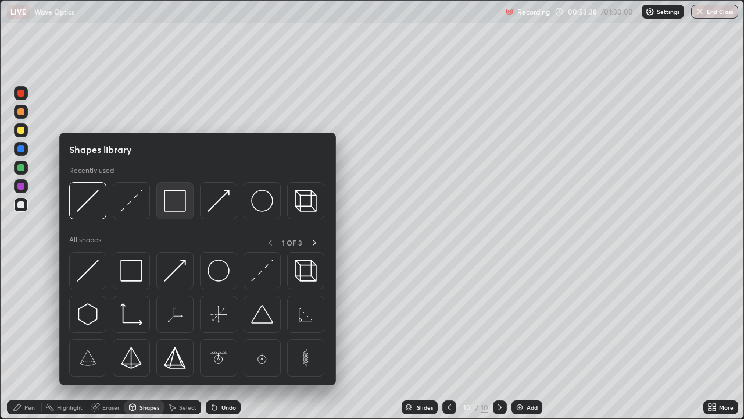
click at [173, 208] on img at bounding box center [175, 201] width 22 height 22
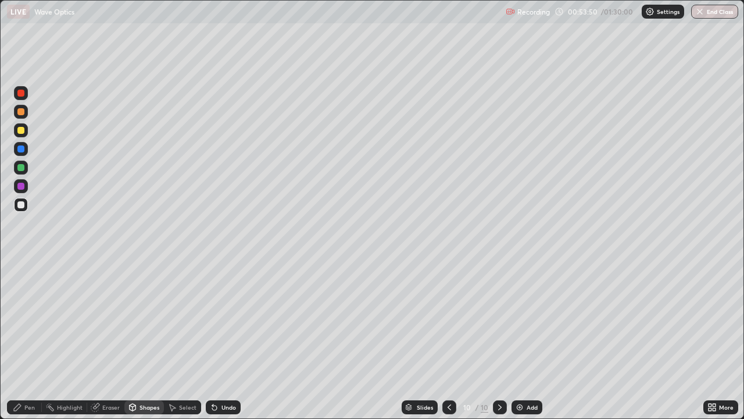
click at [215, 340] on icon at bounding box center [214, 406] width 9 height 9
click at [138, 340] on div "Shapes" at bounding box center [144, 407] width 40 height 14
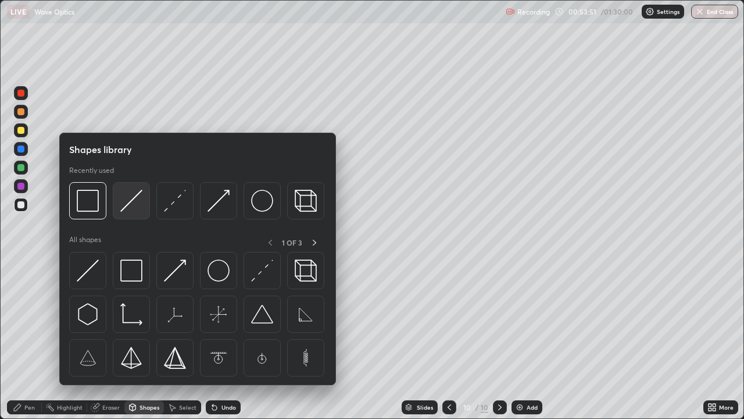
click at [122, 207] on img at bounding box center [131, 201] width 22 height 22
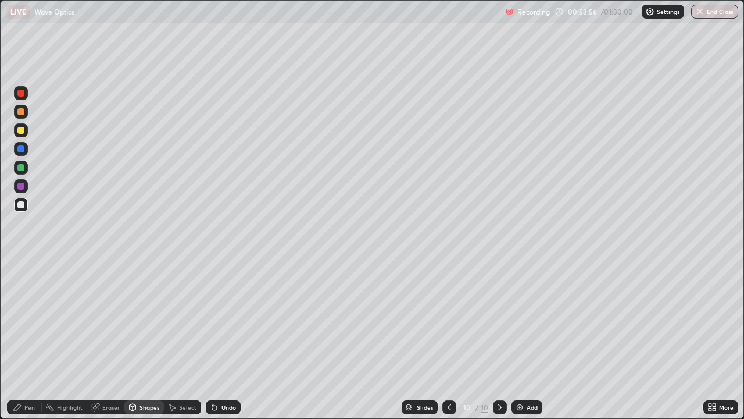
click at [222, 340] on div "Undo" at bounding box center [229, 407] width 15 height 6
click at [26, 340] on div "Pen" at bounding box center [29, 407] width 10 height 6
click at [141, 340] on div "Shapes" at bounding box center [150, 407] width 20 height 6
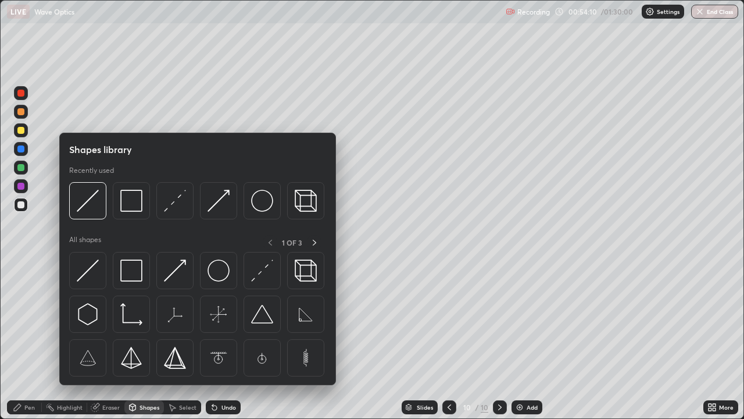
click at [27, 340] on div "Pen" at bounding box center [29, 407] width 10 height 6
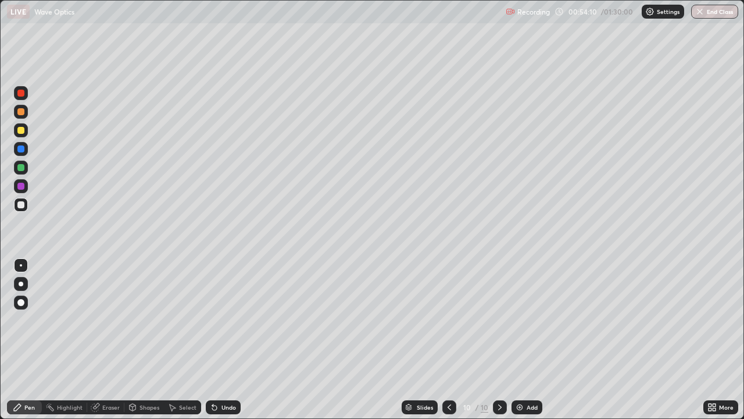
click at [23, 301] on div at bounding box center [20, 302] width 7 height 7
click at [138, 340] on div "Shapes" at bounding box center [144, 407] width 40 height 14
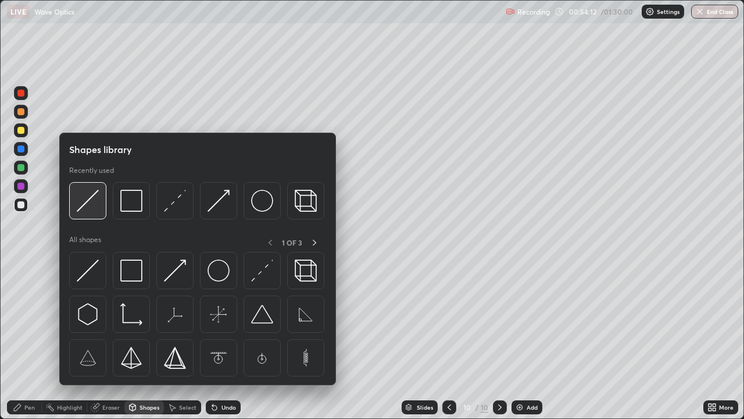
click at [81, 205] on img at bounding box center [88, 201] width 22 height 22
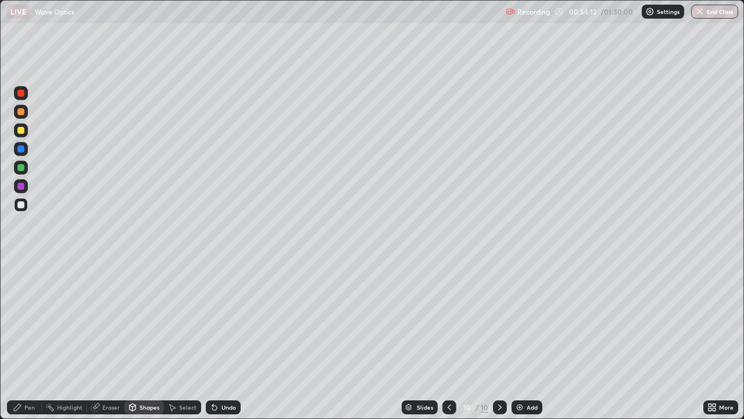
click at [20, 133] on div at bounding box center [20, 130] width 7 height 7
click at [22, 206] on div at bounding box center [20, 204] width 7 height 7
click at [28, 340] on div "Pen" at bounding box center [29, 407] width 10 height 6
click at [21, 265] on div at bounding box center [21, 265] width 2 height 2
click at [145, 340] on div "Shapes" at bounding box center [150, 407] width 20 height 6
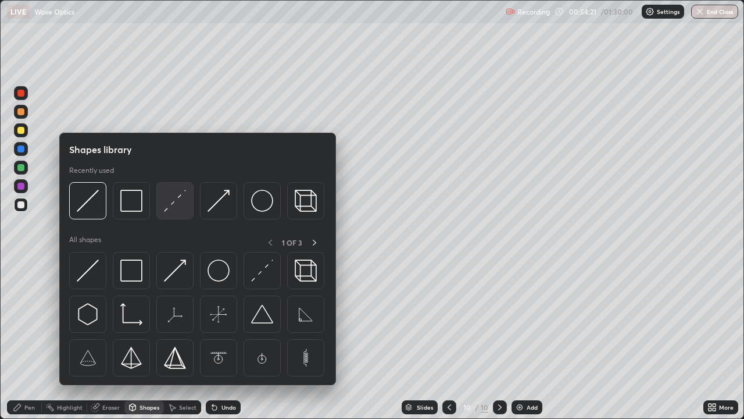
click at [162, 206] on div at bounding box center [174, 200] width 37 height 37
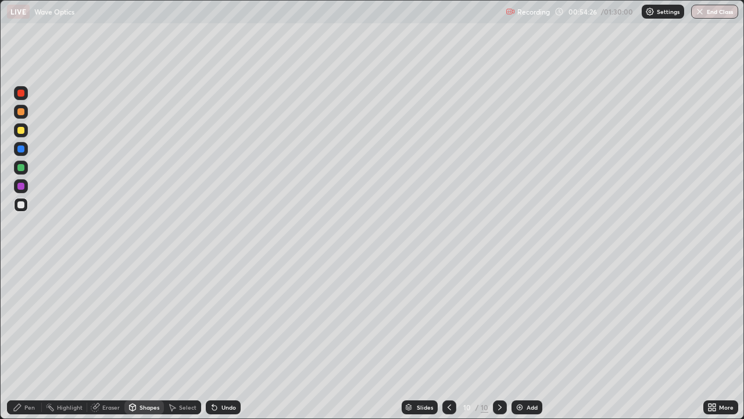
click at [21, 131] on div at bounding box center [20, 130] width 7 height 7
click at [140, 340] on div "Shapes" at bounding box center [150, 407] width 20 height 6
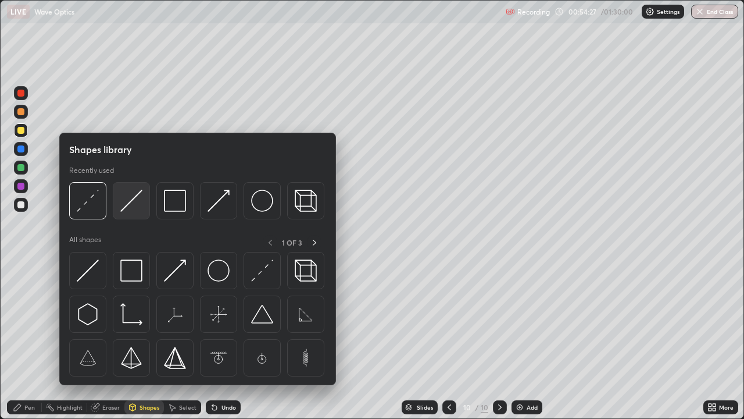
click at [119, 209] on div at bounding box center [131, 200] width 37 height 37
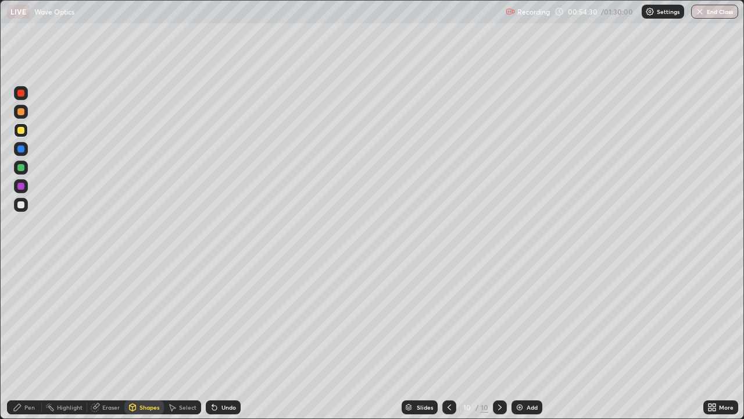
click at [34, 340] on div "Pen" at bounding box center [29, 407] width 10 height 6
click at [21, 284] on div at bounding box center [21, 283] width 5 height 5
click at [142, 340] on div "Shapes" at bounding box center [150, 407] width 20 height 6
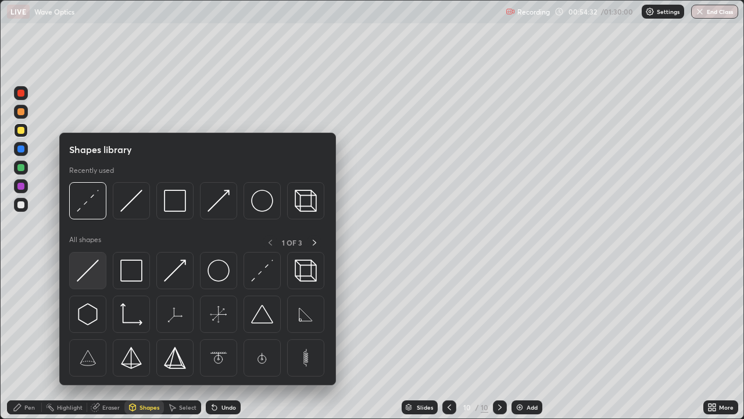
click at [98, 263] on img at bounding box center [88, 270] width 22 height 22
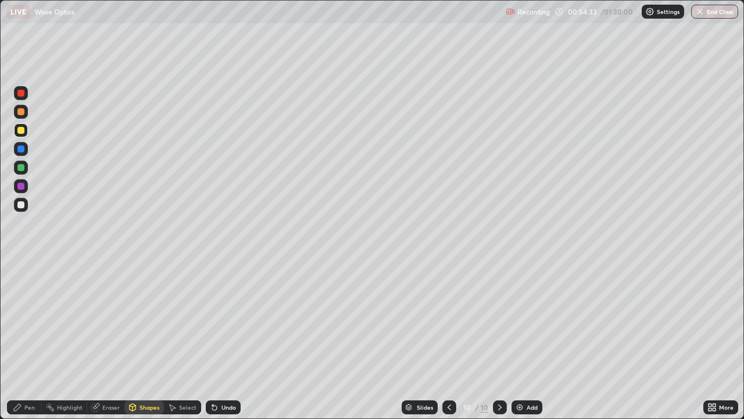
click at [24, 340] on div "Pen" at bounding box center [24, 407] width 35 height 14
click at [23, 288] on div at bounding box center [21, 284] width 14 height 14
click at [146, 340] on div "Shapes" at bounding box center [150, 407] width 20 height 6
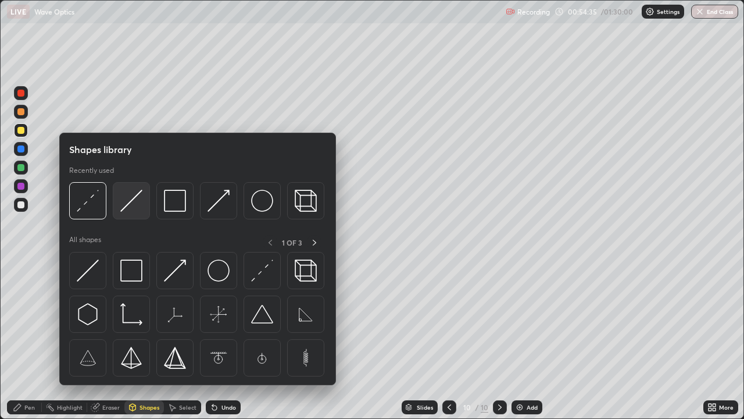
click at [123, 203] on img at bounding box center [131, 201] width 22 height 22
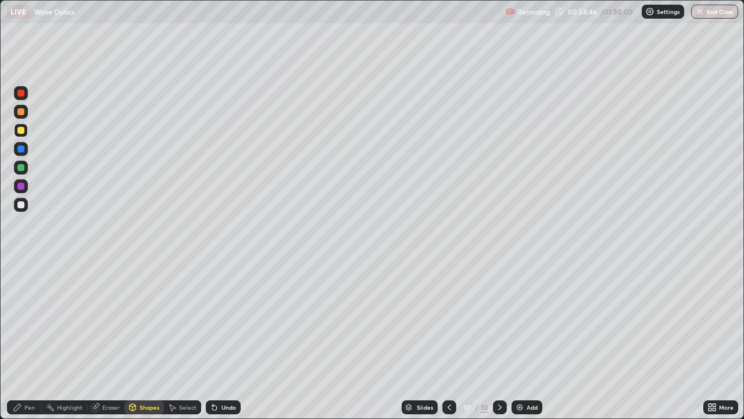
click at [30, 340] on div "Pen" at bounding box center [24, 407] width 35 height 14
click at [21, 265] on div at bounding box center [21, 265] width 2 height 2
click at [24, 204] on div at bounding box center [20, 204] width 7 height 7
click at [142, 340] on div "Shapes" at bounding box center [150, 407] width 20 height 6
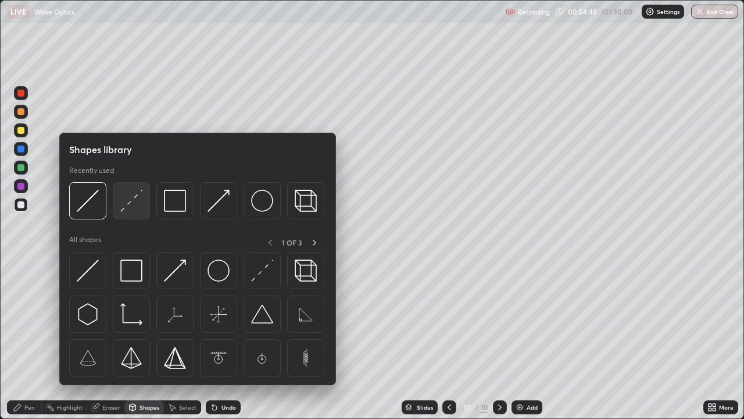
click at [127, 205] on img at bounding box center [131, 201] width 22 height 22
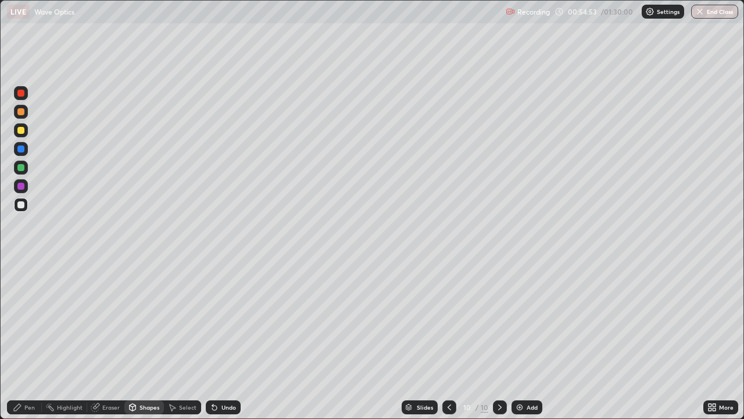
click at [145, 340] on div "Shapes" at bounding box center [150, 407] width 20 height 6
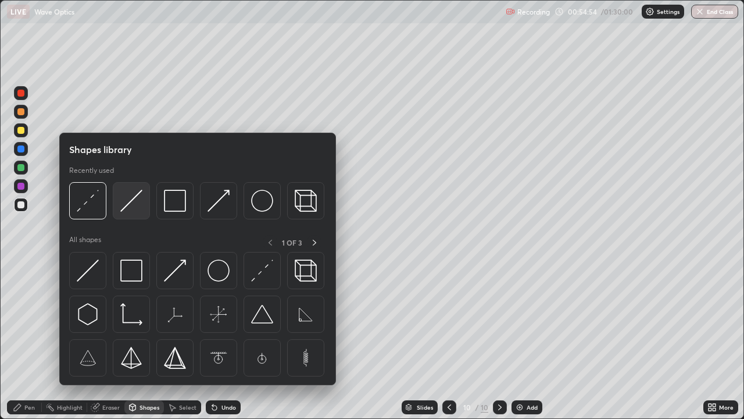
click at [123, 210] on img at bounding box center [131, 201] width 22 height 22
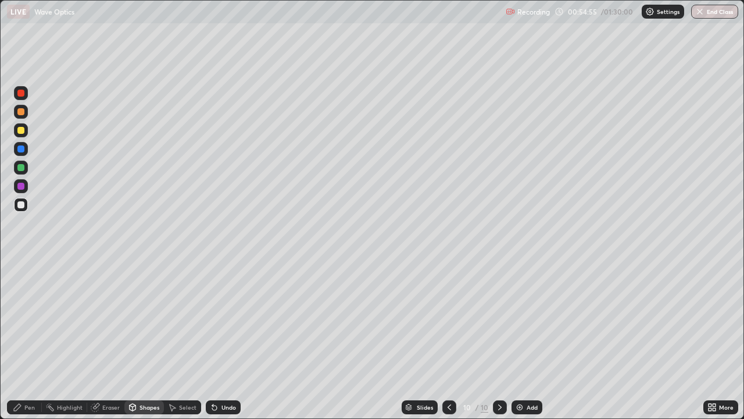
click at [23, 133] on div at bounding box center [20, 130] width 7 height 7
click at [141, 340] on div "Shapes" at bounding box center [150, 407] width 20 height 6
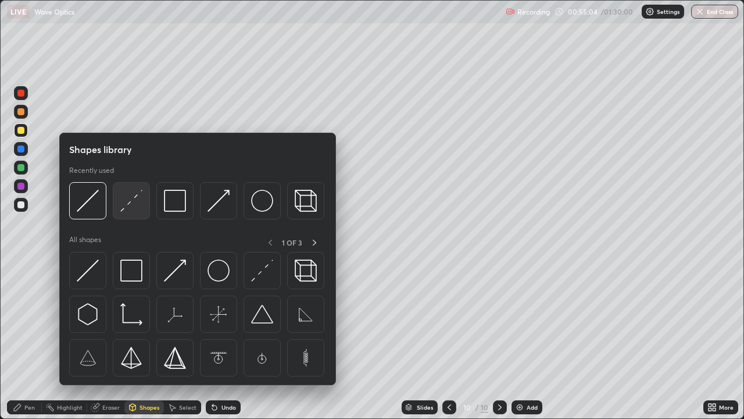
click at [124, 210] on img at bounding box center [131, 201] width 22 height 22
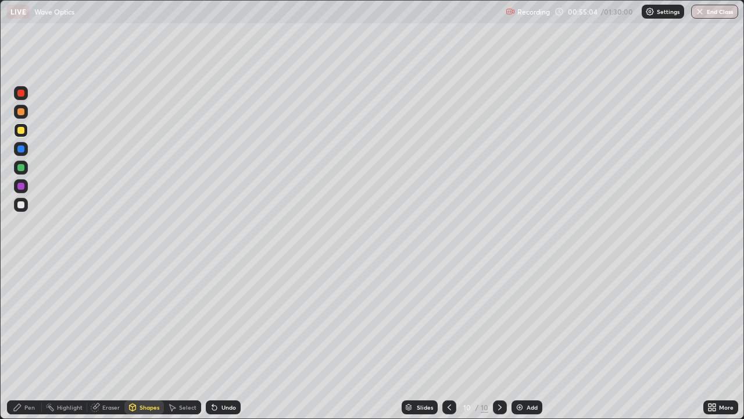
click at [22, 205] on div at bounding box center [20, 204] width 7 height 7
click at [141, 340] on div "Shapes" at bounding box center [150, 407] width 20 height 6
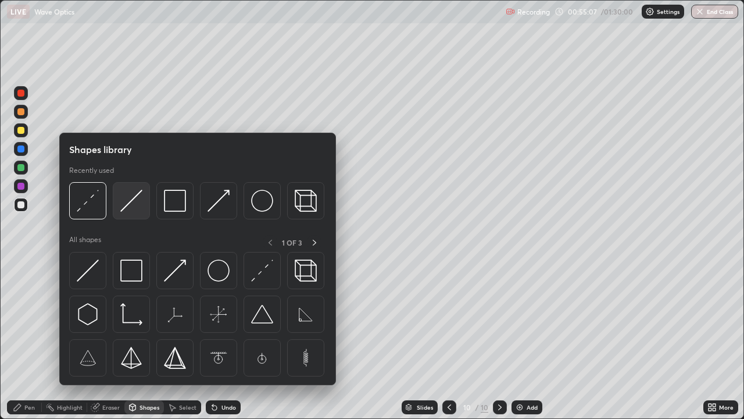
click at [130, 202] on img at bounding box center [131, 201] width 22 height 22
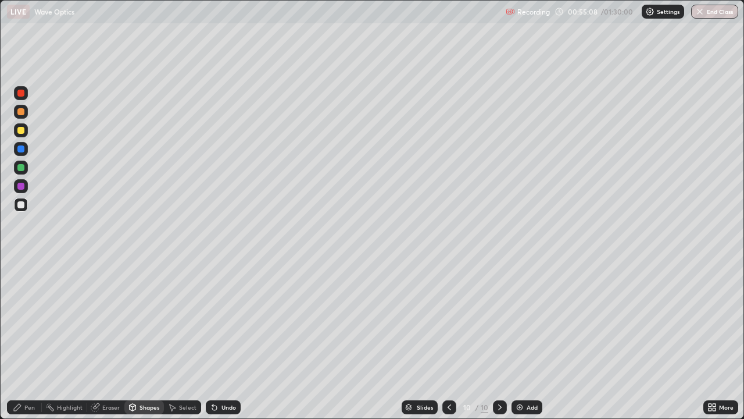
click at [22, 130] on div at bounding box center [20, 130] width 7 height 7
click at [141, 340] on div "Shapes" at bounding box center [150, 407] width 20 height 6
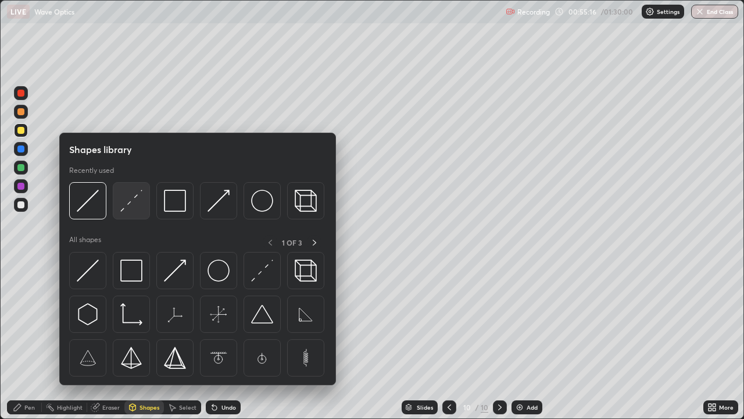
click at [129, 209] on img at bounding box center [131, 201] width 22 height 22
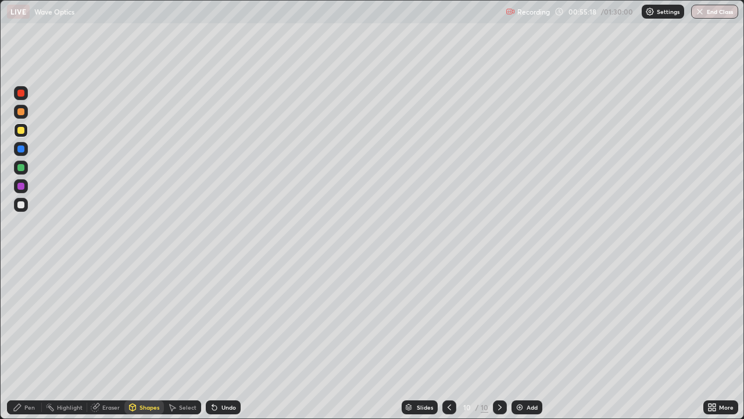
click at [217, 340] on div "Undo" at bounding box center [223, 407] width 35 height 14
click at [23, 202] on div at bounding box center [20, 204] width 7 height 7
click at [143, 340] on div "Shapes" at bounding box center [150, 407] width 20 height 6
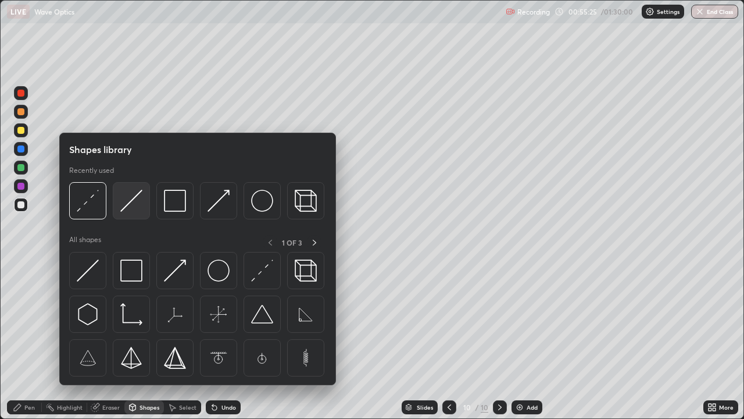
click at [125, 208] on img at bounding box center [131, 201] width 22 height 22
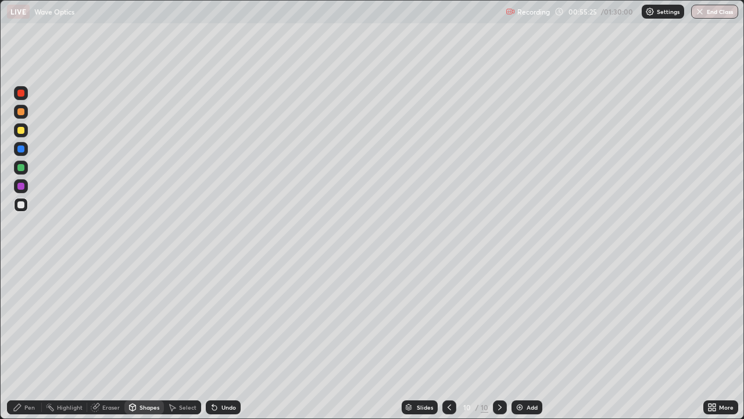
click at [25, 131] on div at bounding box center [21, 130] width 14 height 14
click at [26, 205] on div at bounding box center [21, 205] width 14 height 14
click at [113, 340] on div "Eraser" at bounding box center [110, 407] width 17 height 6
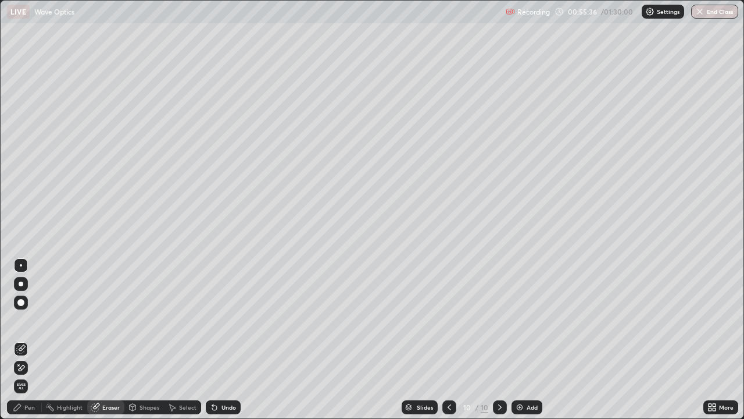
click at [142, 340] on div "Shapes" at bounding box center [144, 407] width 40 height 14
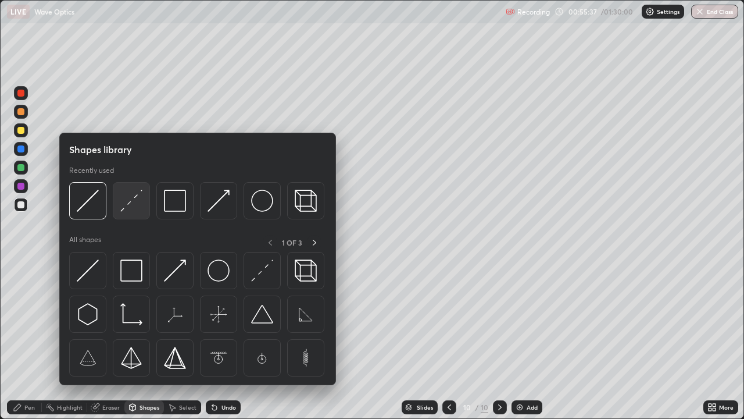
click at [119, 205] on div at bounding box center [131, 200] width 37 height 37
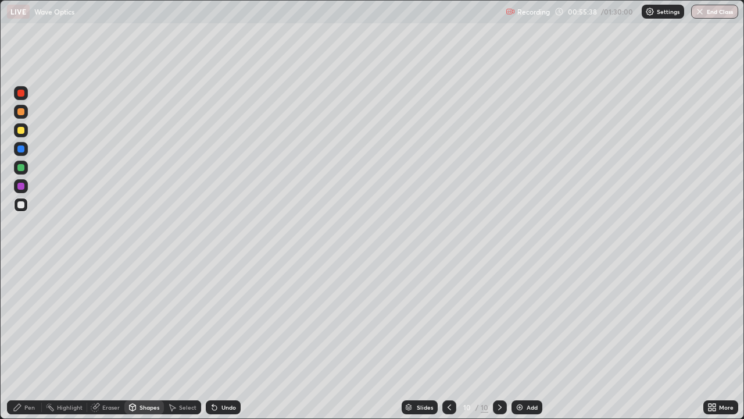
click at [27, 210] on div at bounding box center [21, 204] width 14 height 19
click at [21, 131] on div at bounding box center [20, 130] width 7 height 7
click at [141, 340] on div "Shapes" at bounding box center [144, 407] width 40 height 14
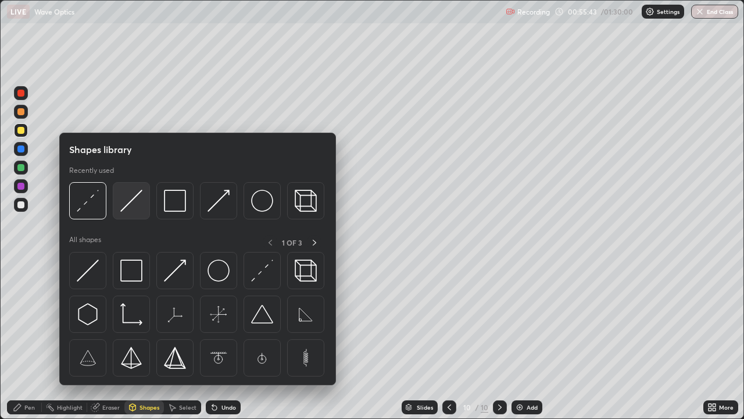
click at [121, 207] on img at bounding box center [131, 201] width 22 height 22
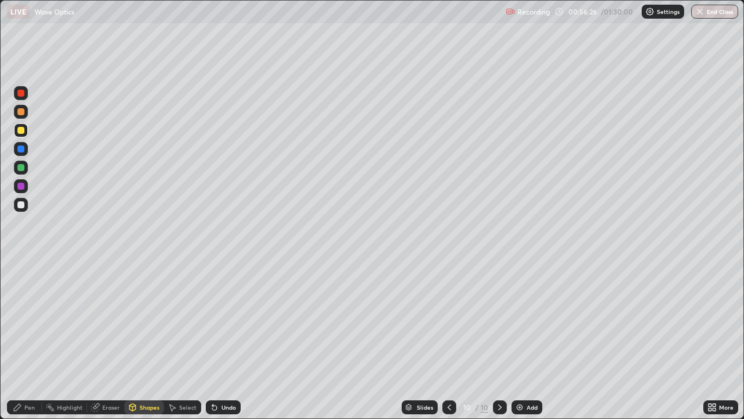
click at [111, 340] on div "Eraser" at bounding box center [110, 407] width 17 height 6
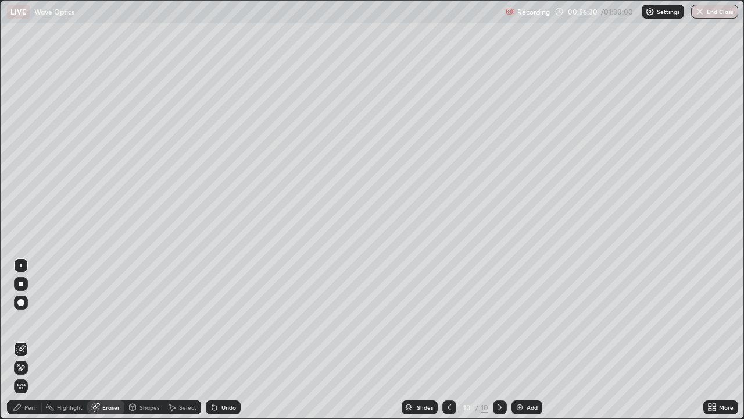
click at [30, 340] on div "Pen" at bounding box center [29, 407] width 10 height 6
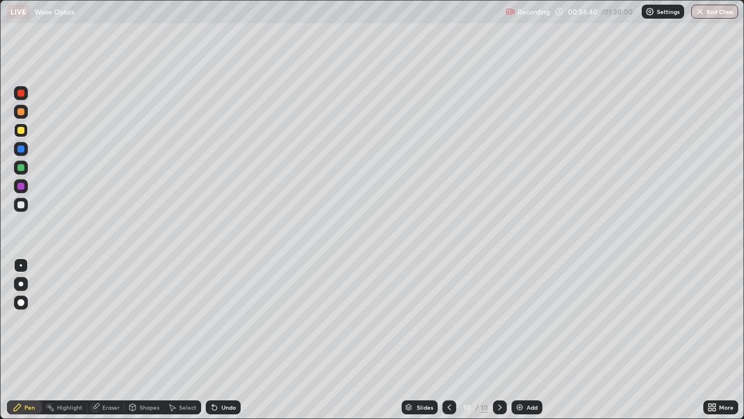
click at [109, 340] on div "Eraser" at bounding box center [110, 407] width 17 height 6
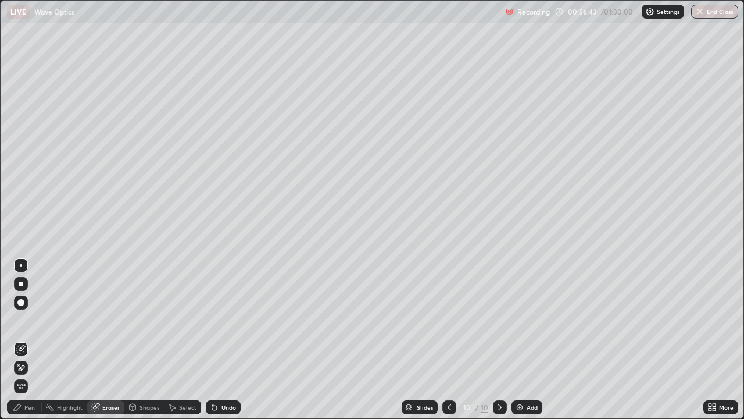
click at [33, 340] on div "Pen" at bounding box center [24, 407] width 35 height 14
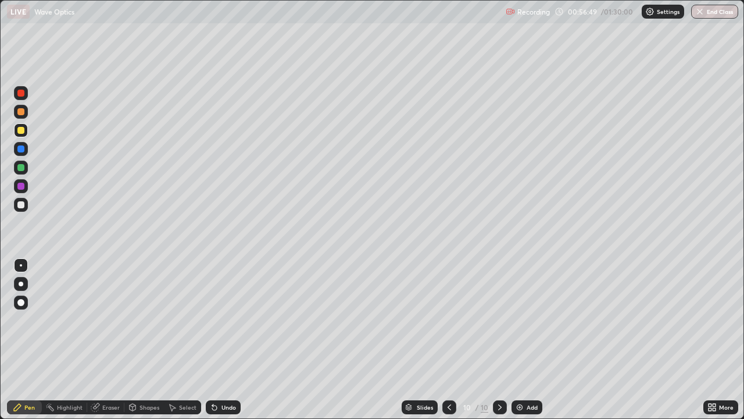
click at [26, 131] on div at bounding box center [21, 130] width 14 height 14
click at [26, 305] on div at bounding box center [21, 302] width 14 height 14
click at [26, 282] on div at bounding box center [21, 284] width 14 height 14
click at [21, 265] on div at bounding box center [21, 265] width 2 height 2
click at [147, 340] on div "Shapes" at bounding box center [150, 407] width 20 height 6
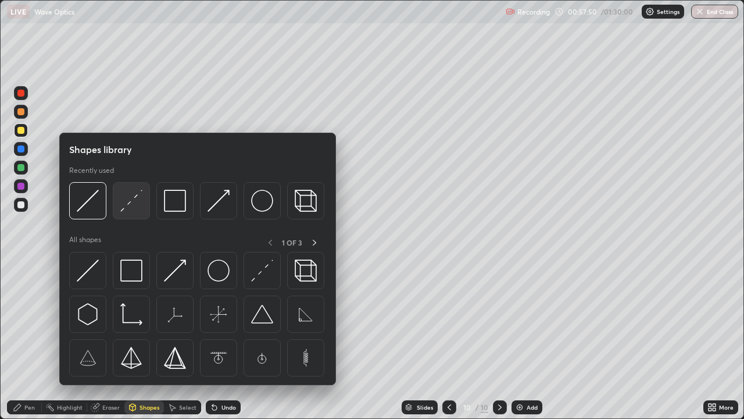
click at [125, 211] on img at bounding box center [131, 201] width 22 height 22
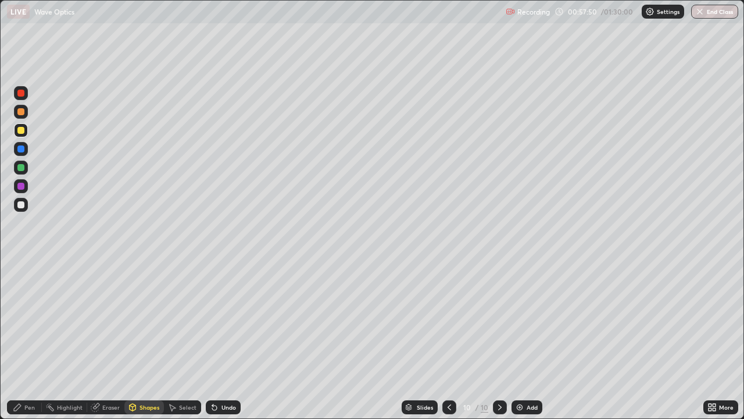
click at [26, 211] on div at bounding box center [21, 204] width 14 height 19
click at [30, 340] on div "Pen" at bounding box center [29, 407] width 10 height 6
click at [116, 340] on div "Eraser" at bounding box center [110, 407] width 17 height 6
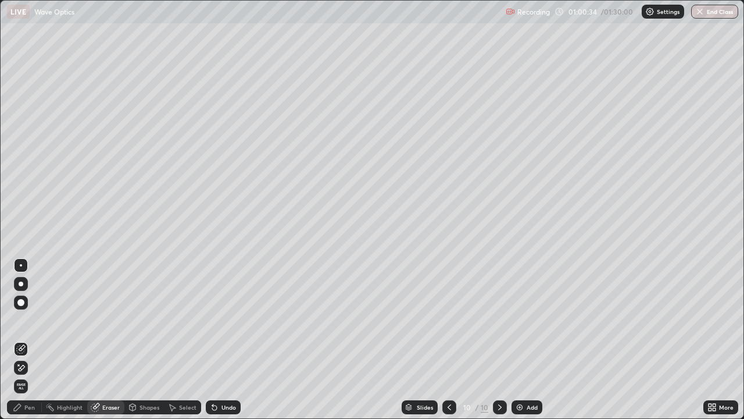
click at [522, 340] on img at bounding box center [519, 406] width 9 height 9
click at [143, 340] on div "Shapes" at bounding box center [150, 407] width 20 height 6
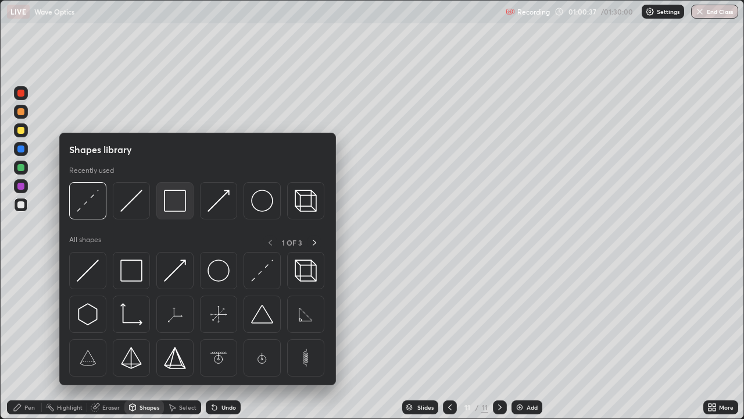
click at [171, 206] on img at bounding box center [175, 201] width 22 height 22
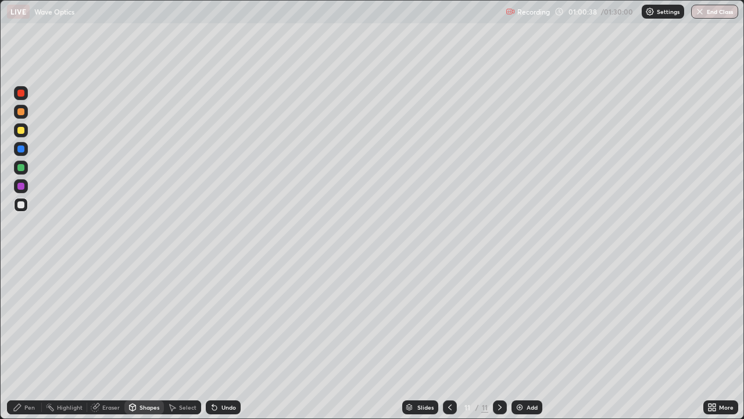
click at [22, 205] on div at bounding box center [20, 204] width 7 height 7
click at [146, 340] on div "Shapes" at bounding box center [150, 407] width 20 height 6
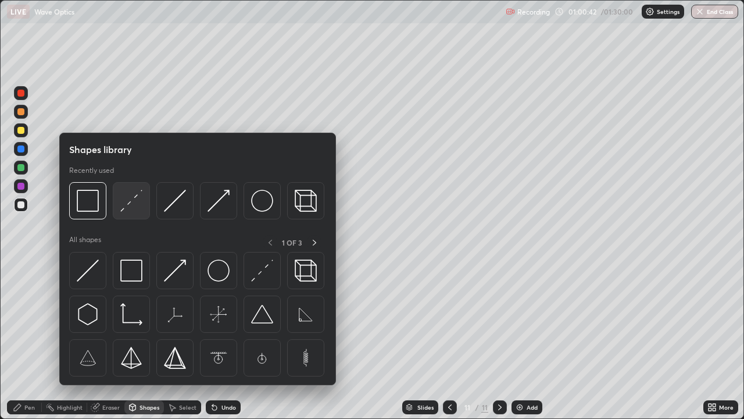
click at [124, 208] on img at bounding box center [131, 201] width 22 height 22
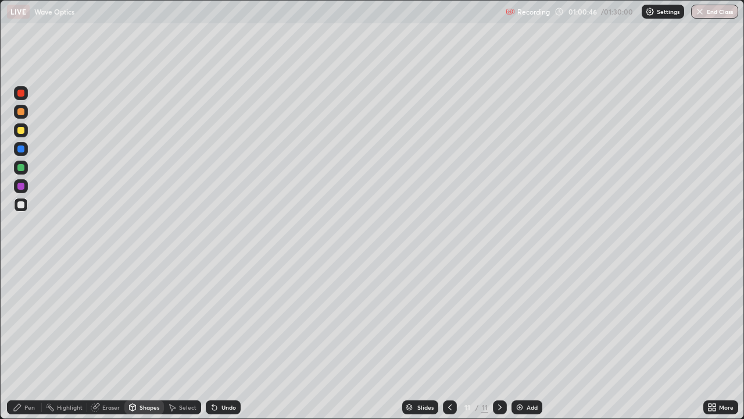
click at [22, 130] on div at bounding box center [20, 130] width 7 height 7
click at [140, 340] on div "Shapes" at bounding box center [150, 407] width 20 height 6
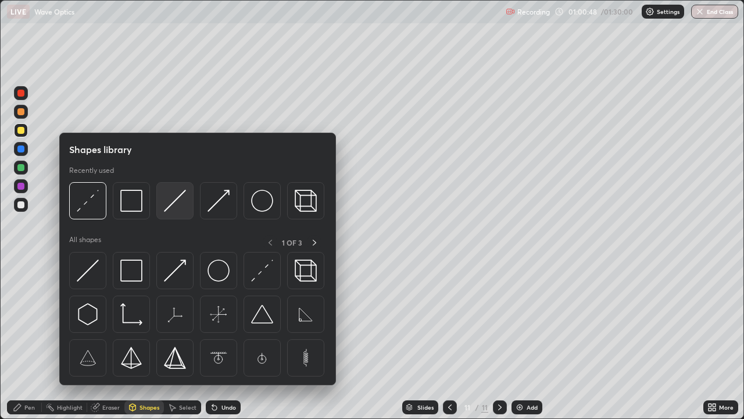
click at [162, 208] on div at bounding box center [174, 200] width 37 height 37
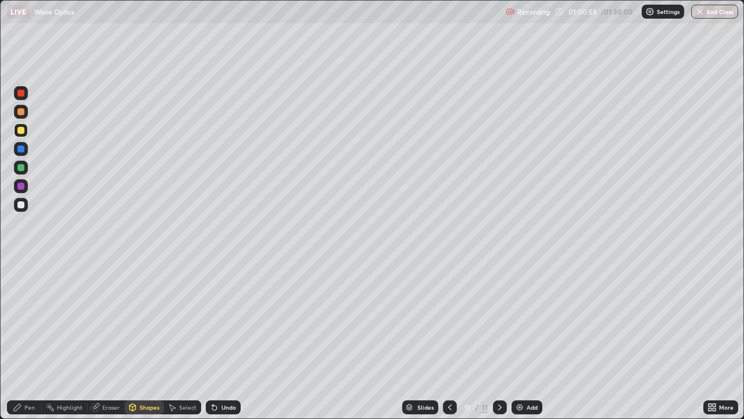
click at [222, 340] on div "Undo" at bounding box center [229, 407] width 15 height 6
click at [226, 340] on div "Undo" at bounding box center [229, 407] width 15 height 6
click at [218, 340] on div "Undo" at bounding box center [223, 407] width 35 height 14
click at [219, 340] on div "Undo" at bounding box center [223, 407] width 35 height 14
click at [216, 340] on icon at bounding box center [214, 406] width 9 height 9
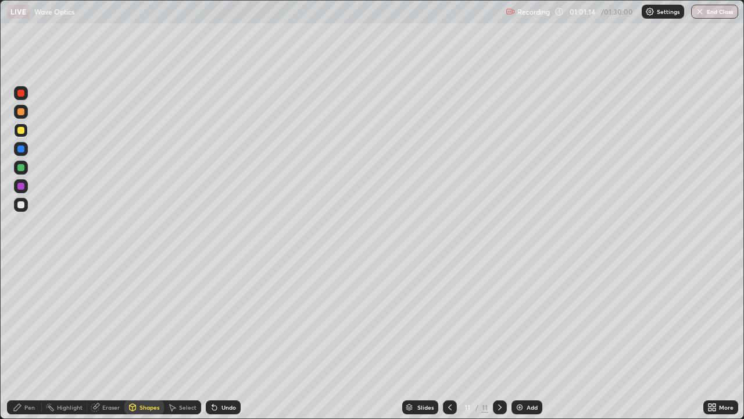
click at [215, 340] on icon at bounding box center [214, 406] width 9 height 9
click at [222, 340] on div "Undo" at bounding box center [229, 407] width 15 height 6
click at [226, 340] on div "Undo" at bounding box center [223, 407] width 35 height 14
click at [22, 148] on div at bounding box center [20, 148] width 7 height 7
click at [27, 340] on div "Pen" at bounding box center [29, 407] width 10 height 6
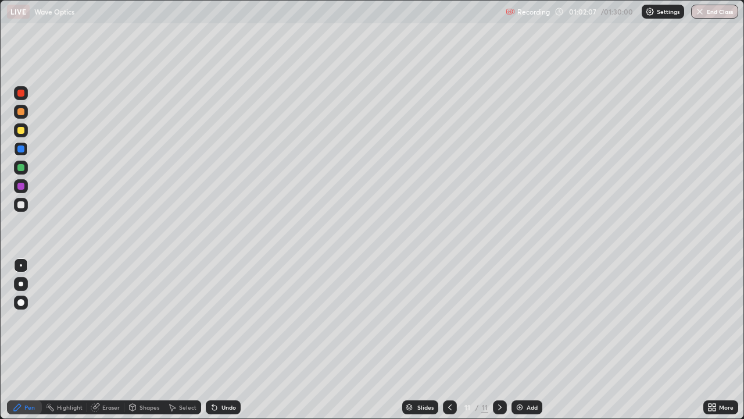
click at [217, 340] on icon at bounding box center [214, 406] width 9 height 9
click at [18, 203] on div at bounding box center [20, 204] width 7 height 7
click at [223, 340] on div "Undo" at bounding box center [229, 407] width 15 height 6
click at [222, 340] on div "Undo" at bounding box center [229, 407] width 15 height 6
click at [227, 340] on div "Undo" at bounding box center [229, 407] width 15 height 6
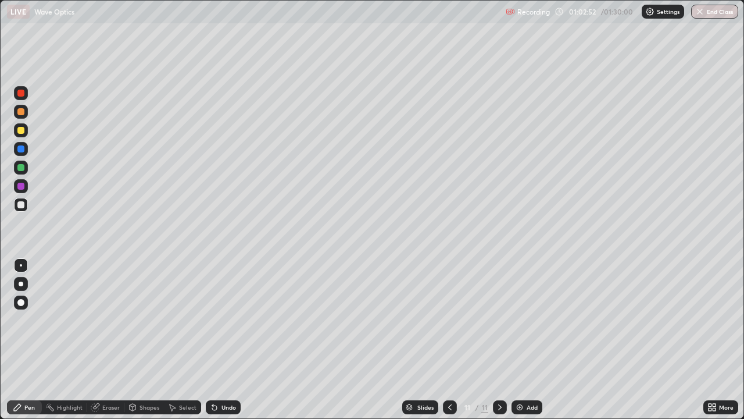
click at [227, 340] on div "Undo" at bounding box center [229, 407] width 15 height 6
click at [228, 340] on div "Undo" at bounding box center [223, 407] width 35 height 14
click at [227, 340] on div "Undo" at bounding box center [223, 407] width 35 height 14
click at [229, 340] on div "Undo" at bounding box center [223, 407] width 35 height 14
click at [228, 340] on div "Undo" at bounding box center [223, 407] width 35 height 14
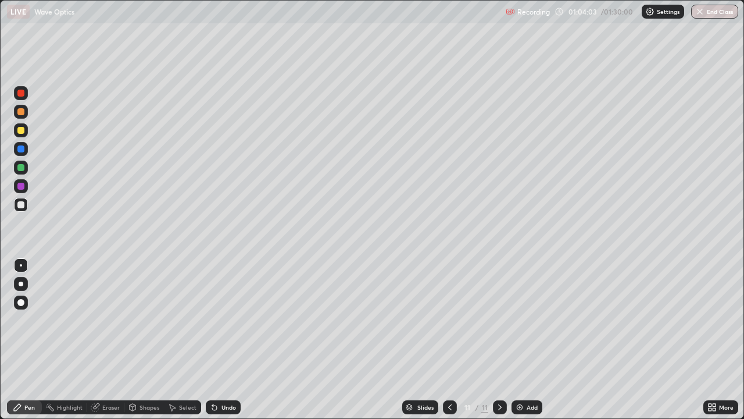
click at [22, 205] on div at bounding box center [20, 204] width 7 height 7
click at [218, 340] on div "Undo" at bounding box center [223, 407] width 35 height 14
click at [22, 133] on div at bounding box center [20, 130] width 7 height 7
click at [450, 340] on icon at bounding box center [449, 406] width 9 height 9
click at [498, 340] on icon at bounding box center [499, 406] width 9 height 9
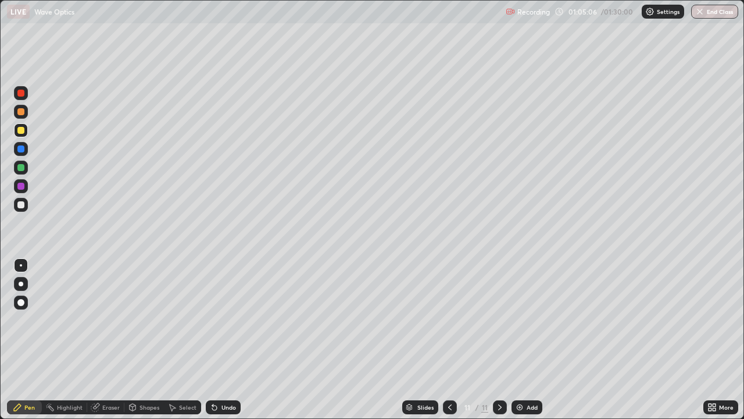
click at [231, 340] on div "Undo" at bounding box center [229, 407] width 15 height 6
click at [229, 340] on div "Undo" at bounding box center [229, 407] width 15 height 6
click at [220, 340] on div "Undo" at bounding box center [223, 407] width 35 height 14
click at [217, 340] on div "Undo" at bounding box center [223, 407] width 35 height 14
click at [178, 340] on div "Select" at bounding box center [182, 407] width 37 height 14
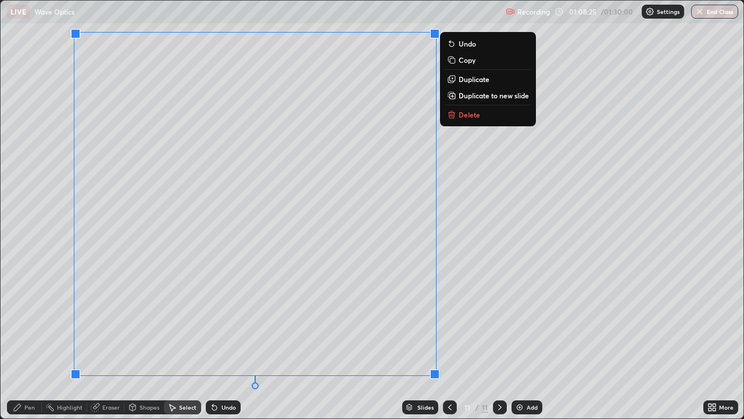
click at [469, 94] on p "Duplicate to new slide" at bounding box center [494, 95] width 70 height 9
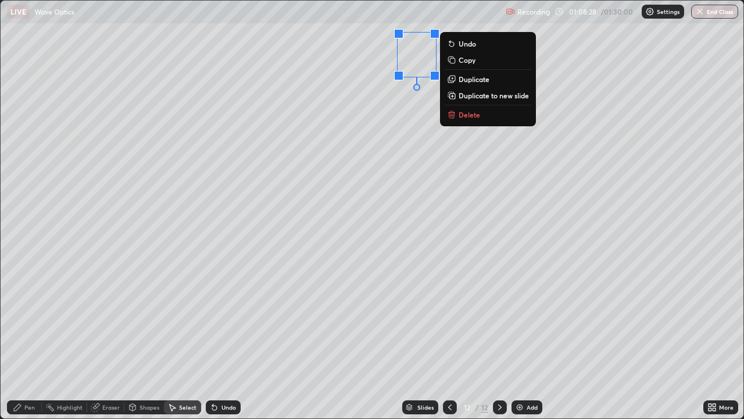
click at [470, 112] on p "Delete" at bounding box center [470, 114] width 22 height 9
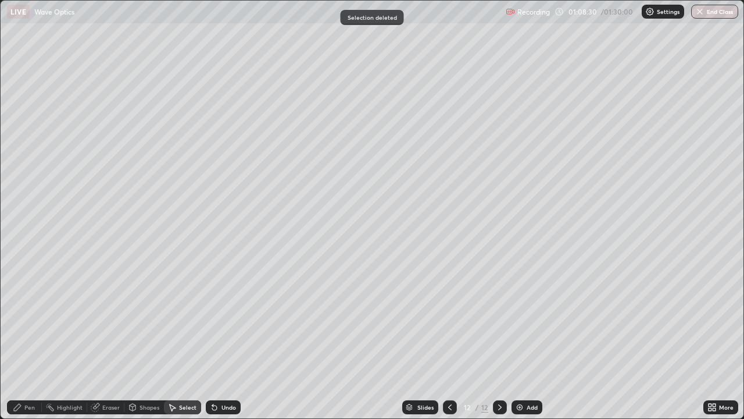
click at [710, 340] on icon at bounding box center [710, 409] width 3 height 3
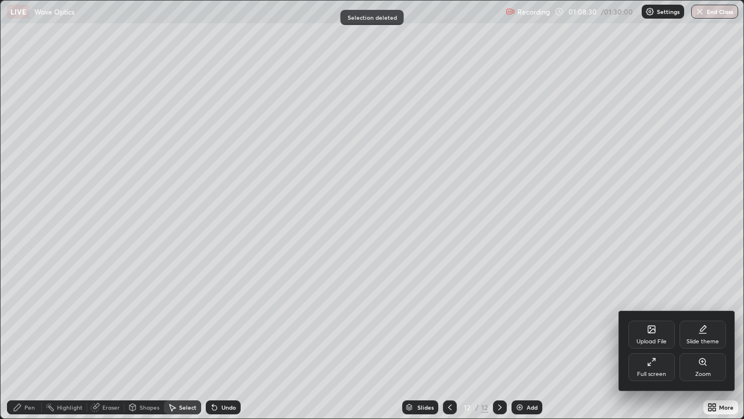
click at [661, 340] on div "Full screen" at bounding box center [651, 374] width 29 height 6
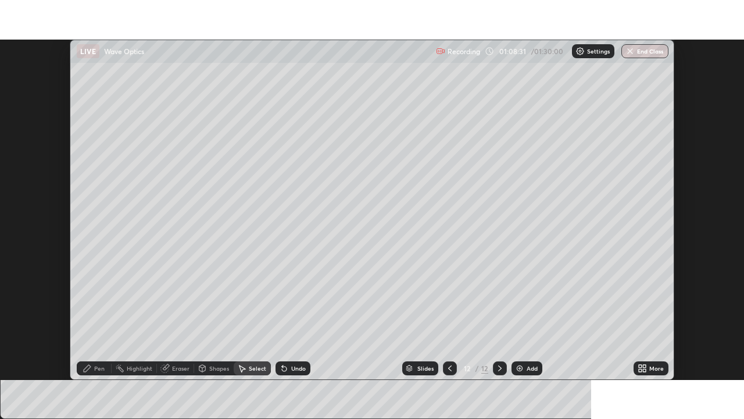
scroll to position [57808, 57403]
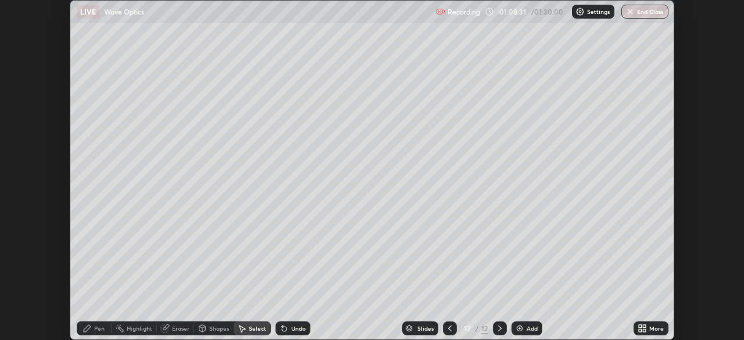
click at [652, 326] on div "More" at bounding box center [657, 329] width 15 height 6
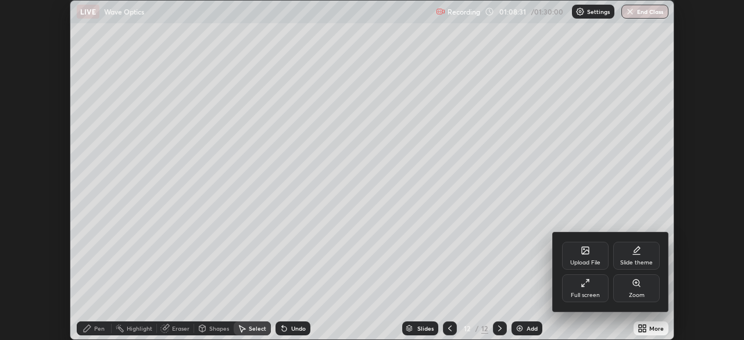
click at [605, 294] on div "Full screen" at bounding box center [585, 288] width 47 height 28
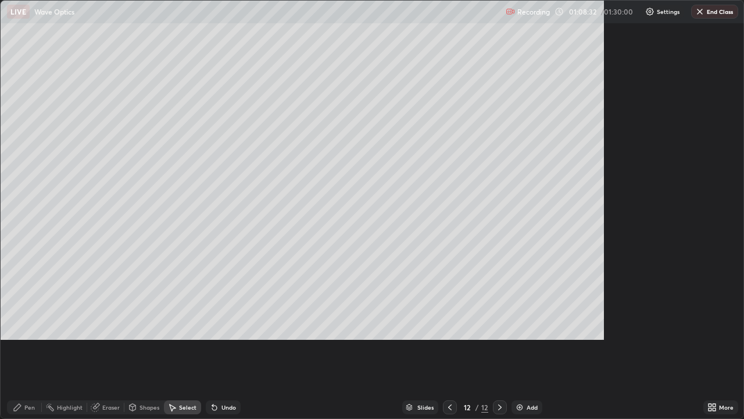
scroll to position [419, 744]
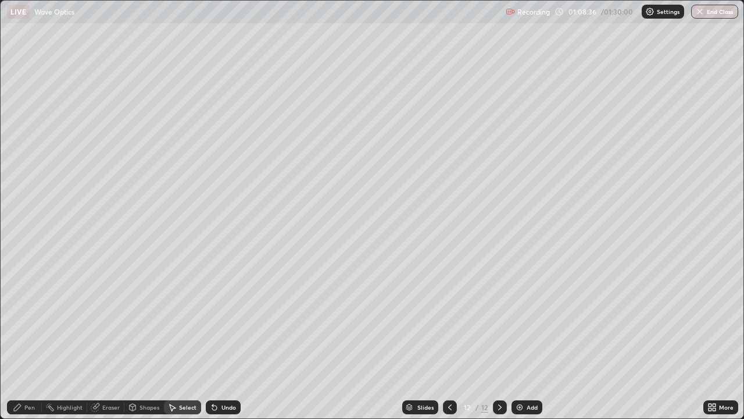
click at [23, 340] on div "Pen" at bounding box center [24, 407] width 35 height 14
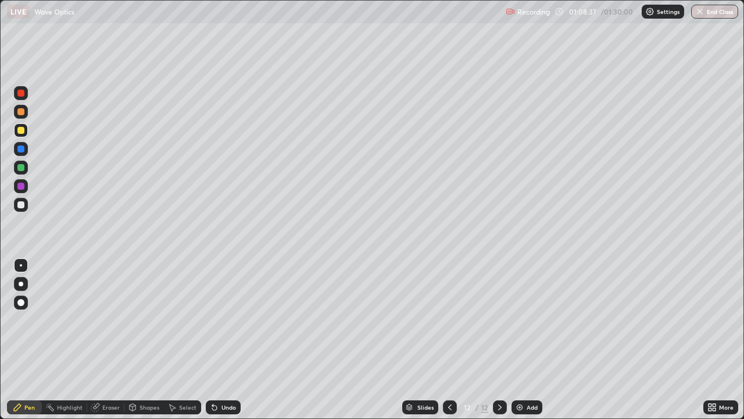
click at [21, 265] on div at bounding box center [21, 265] width 2 height 2
click at [23, 205] on div at bounding box center [20, 204] width 7 height 7
click at [226, 340] on div "Undo" at bounding box center [229, 407] width 15 height 6
click at [23, 131] on div at bounding box center [20, 130] width 7 height 7
click at [22, 151] on div at bounding box center [20, 148] width 7 height 7
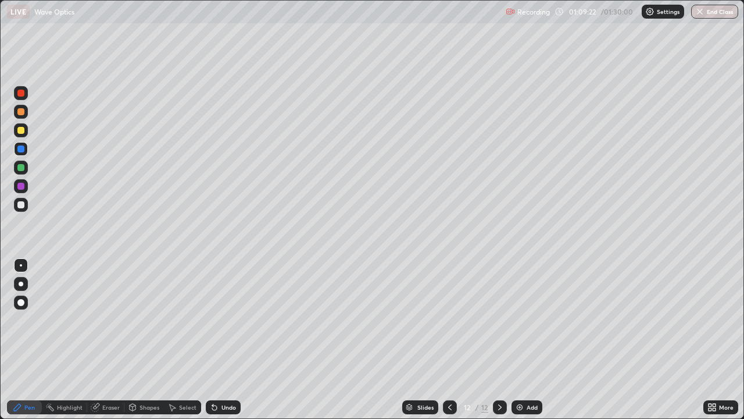
click at [55, 340] on div "Highlight" at bounding box center [64, 407] width 45 height 14
click at [34, 340] on div "Pen" at bounding box center [24, 407] width 35 height 14
click at [22, 130] on div at bounding box center [20, 130] width 7 height 7
click at [65, 340] on div "Highlight" at bounding box center [70, 407] width 26 height 6
click at [31, 340] on div "Pen" at bounding box center [29, 407] width 10 height 6
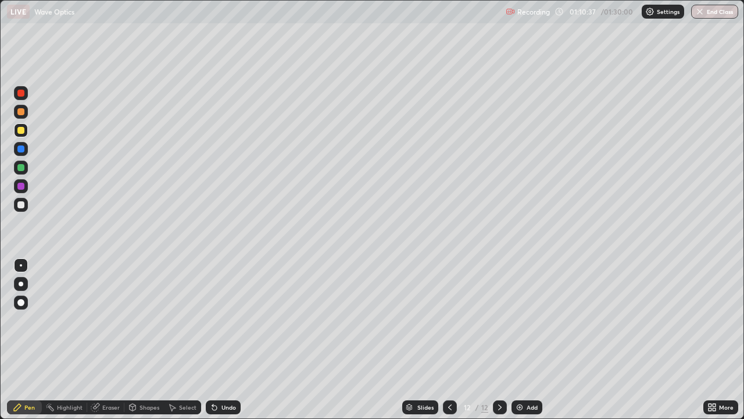
click at [21, 130] on div at bounding box center [20, 130] width 7 height 7
click at [231, 340] on div "Undo" at bounding box center [223, 407] width 35 height 14
click at [227, 340] on div "Undo" at bounding box center [223, 407] width 35 height 14
click at [22, 149] on div at bounding box center [20, 148] width 7 height 7
click at [24, 289] on div at bounding box center [21, 284] width 14 height 14
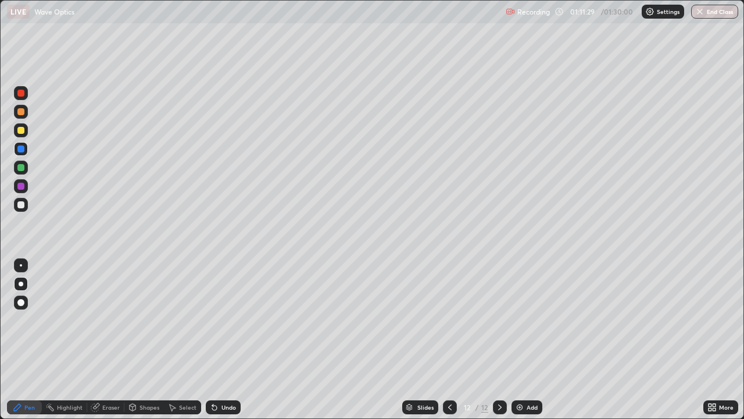
click at [22, 169] on div at bounding box center [20, 167] width 7 height 7
click at [219, 340] on div "Undo" at bounding box center [223, 407] width 35 height 14
click at [21, 131] on div at bounding box center [20, 130] width 7 height 7
click at [178, 340] on div "Select" at bounding box center [182, 407] width 37 height 14
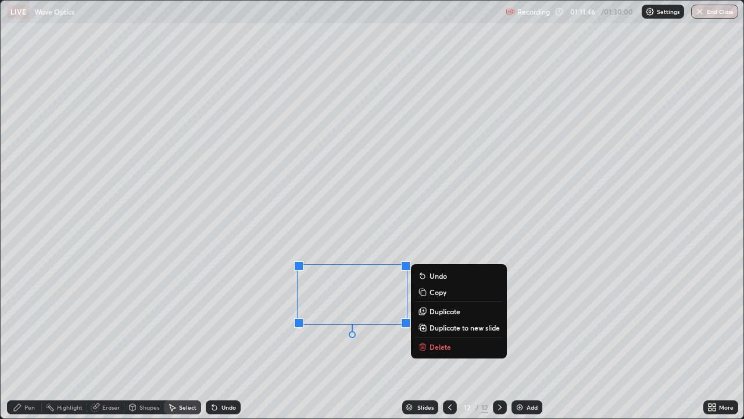
click at [423, 340] on icon at bounding box center [423, 344] width 4 height 2
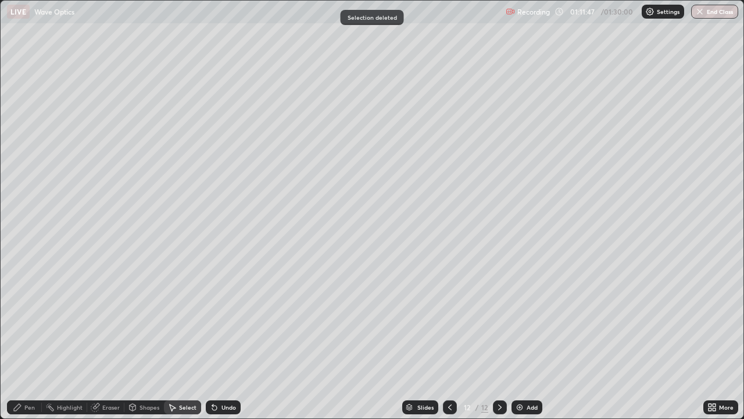
click at [38, 340] on div "Pen" at bounding box center [24, 407] width 35 height 14
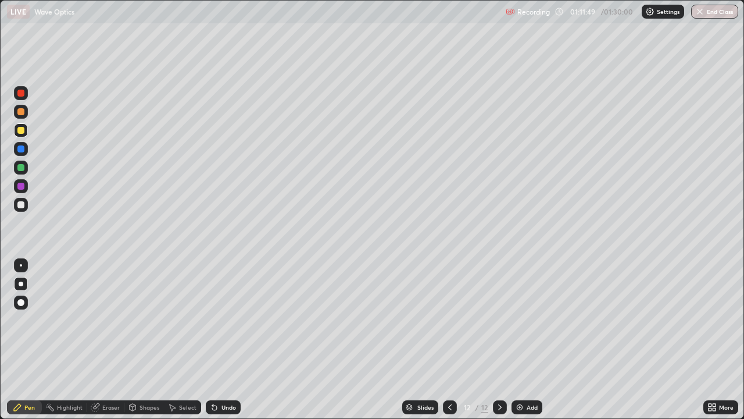
click at [25, 166] on div at bounding box center [21, 167] width 14 height 14
click at [21, 265] on div at bounding box center [21, 265] width 2 height 2
click at [23, 204] on div at bounding box center [20, 204] width 7 height 7
click at [525, 340] on div "Add" at bounding box center [527, 407] width 31 height 14
click at [150, 340] on div "Shapes" at bounding box center [150, 407] width 20 height 6
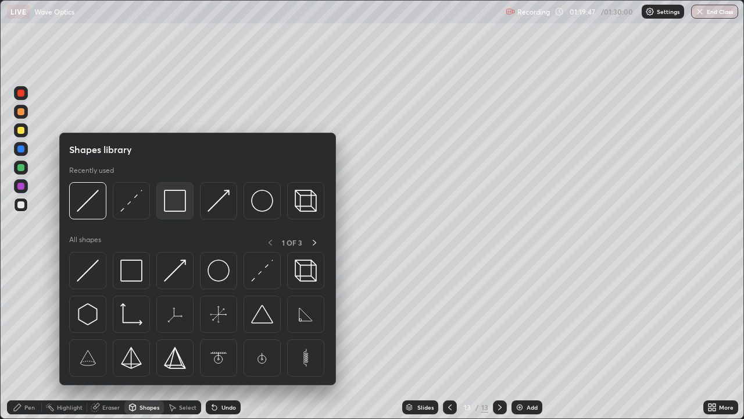
click at [169, 207] on img at bounding box center [175, 201] width 22 height 22
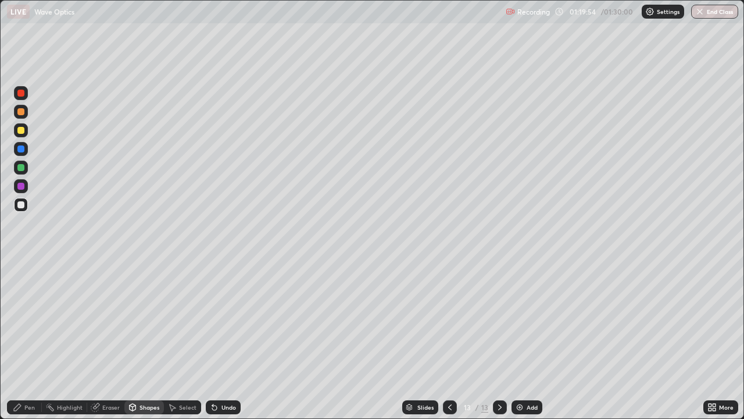
click at [140, 340] on div "Shapes" at bounding box center [150, 407] width 20 height 6
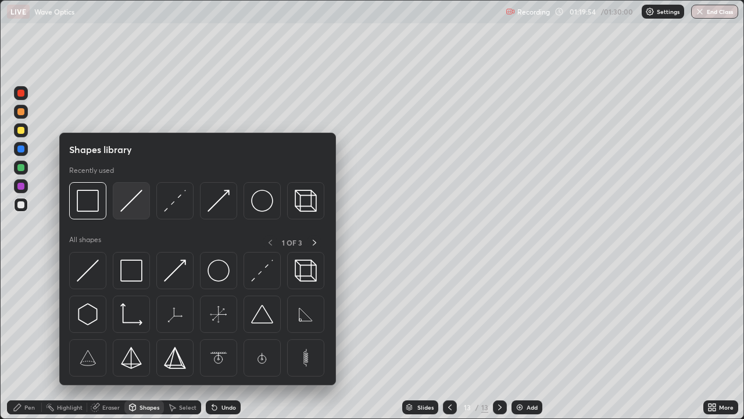
click at [126, 205] on img at bounding box center [131, 201] width 22 height 22
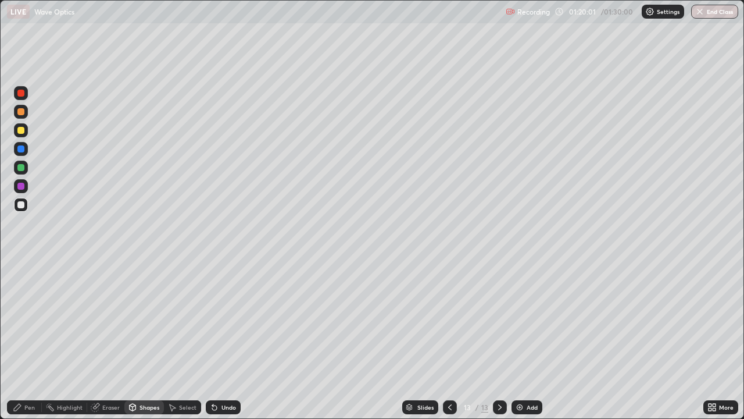
click at [26, 340] on div "Pen" at bounding box center [24, 407] width 35 height 14
click at [217, 340] on div "Undo" at bounding box center [223, 407] width 35 height 14
click at [22, 131] on div at bounding box center [20, 130] width 7 height 7
click at [20, 147] on div at bounding box center [20, 148] width 7 height 7
click at [23, 131] on div at bounding box center [20, 130] width 7 height 7
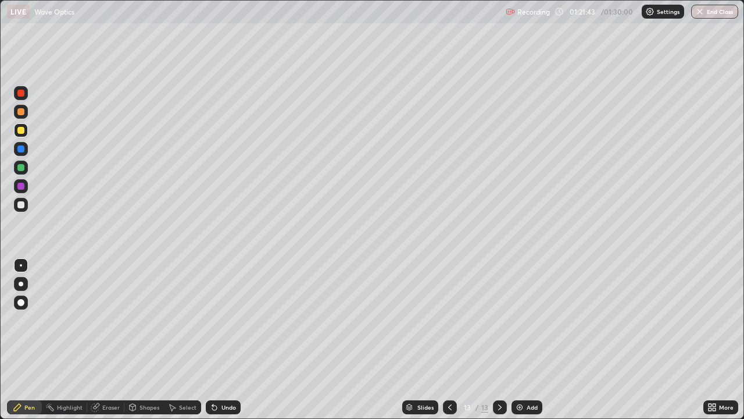
click at [195, 340] on div "Select" at bounding box center [182, 407] width 37 height 14
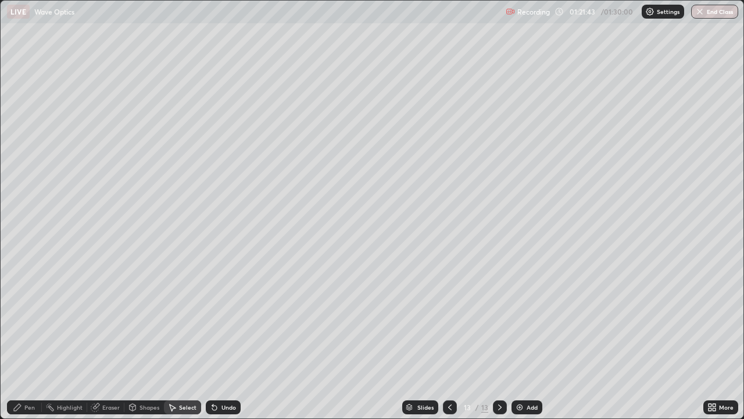
click at [229, 340] on div "Undo" at bounding box center [229, 407] width 15 height 6
click at [36, 340] on div "Pen" at bounding box center [24, 407] width 35 height 14
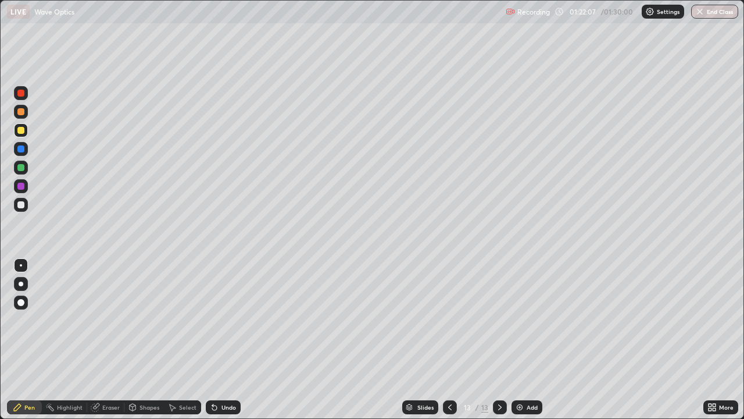
click at [227, 340] on div "Undo" at bounding box center [229, 407] width 15 height 6
click at [522, 340] on img at bounding box center [519, 406] width 9 height 9
click at [26, 205] on div at bounding box center [21, 205] width 14 height 14
click at [149, 340] on div "Shapes" at bounding box center [150, 407] width 20 height 6
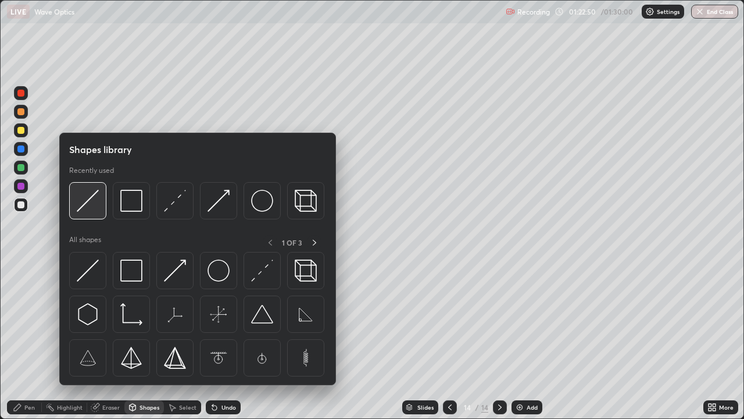
click at [92, 204] on img at bounding box center [88, 201] width 22 height 22
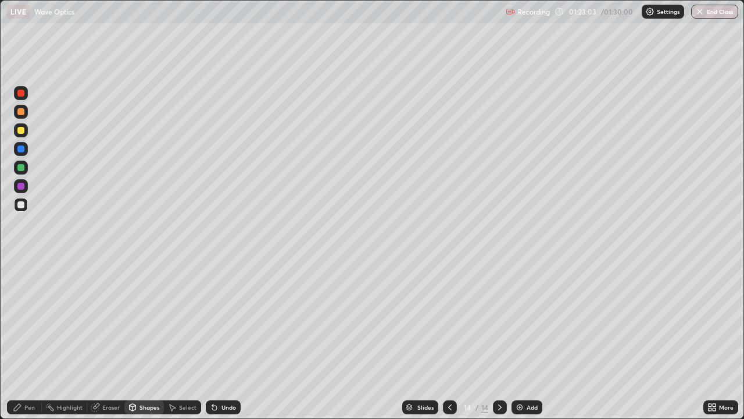
click at [26, 340] on div "Pen" at bounding box center [29, 407] width 10 height 6
click at [217, 340] on div "Undo" at bounding box center [223, 407] width 35 height 14
click at [20, 132] on div at bounding box center [20, 130] width 7 height 7
click at [24, 131] on div at bounding box center [20, 130] width 7 height 7
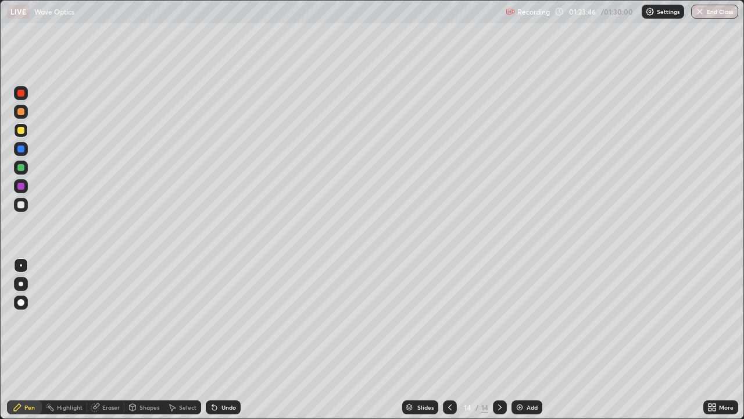
click at [145, 340] on div "Shapes" at bounding box center [150, 407] width 20 height 6
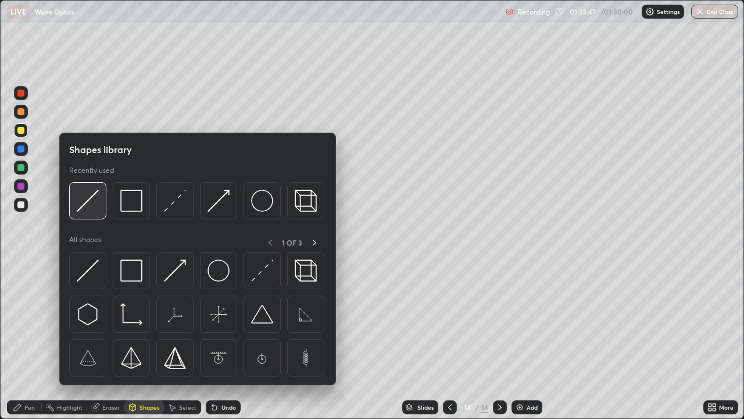
click at [84, 208] on img at bounding box center [88, 201] width 22 height 22
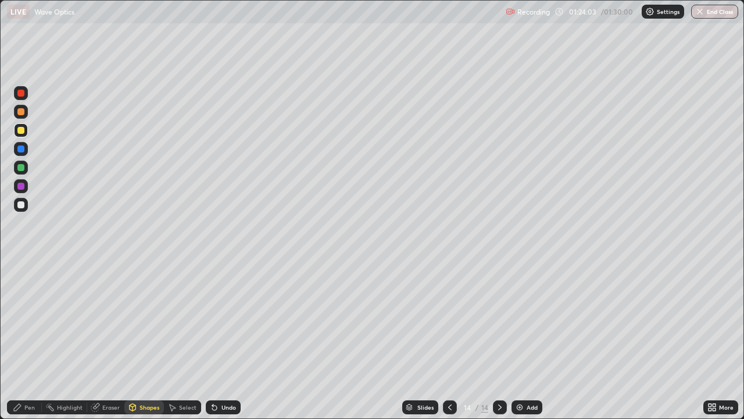
click at [31, 340] on div "Pen" at bounding box center [24, 407] width 35 height 14
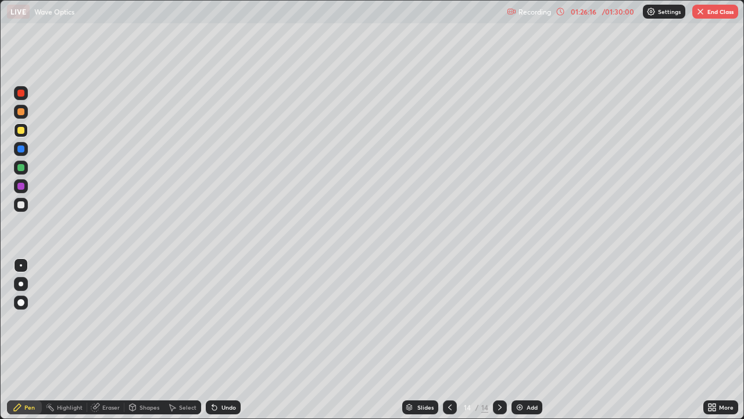
click at [708, 16] on button "End Class" at bounding box center [716, 12] width 46 height 14
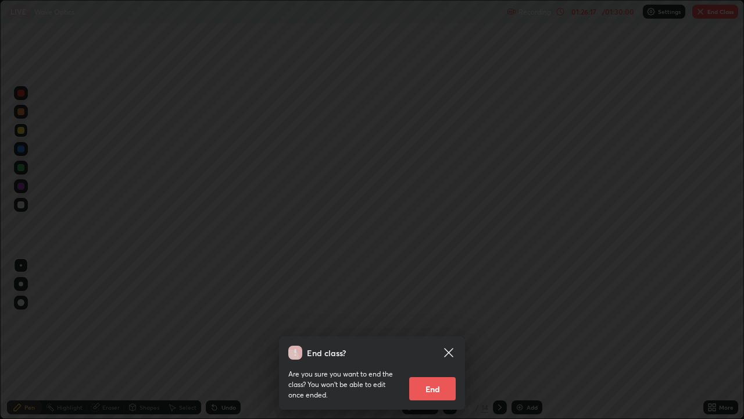
click at [432, 340] on button "End" at bounding box center [432, 388] width 47 height 23
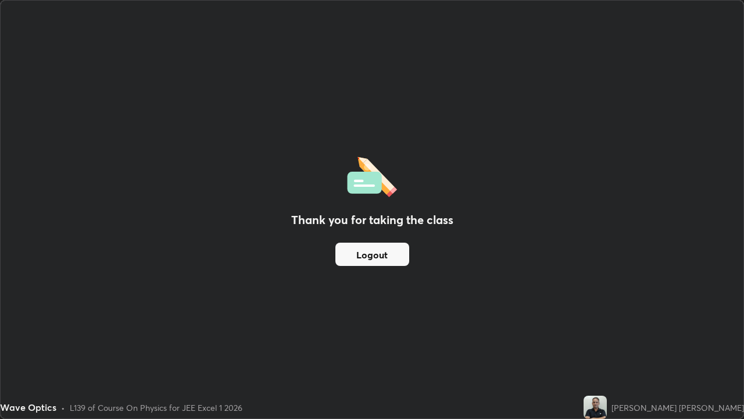
click at [371, 254] on button "Logout" at bounding box center [373, 253] width 74 height 23
